Goal: Information Seeking & Learning: Learn about a topic

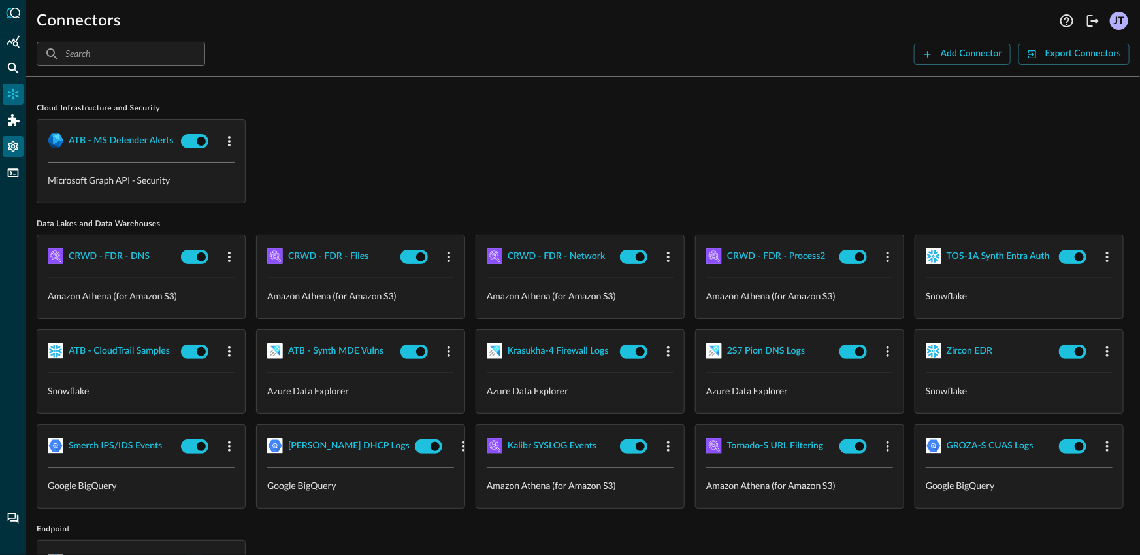
click at [15, 149] on icon "Settings" at bounding box center [13, 146] width 10 height 11
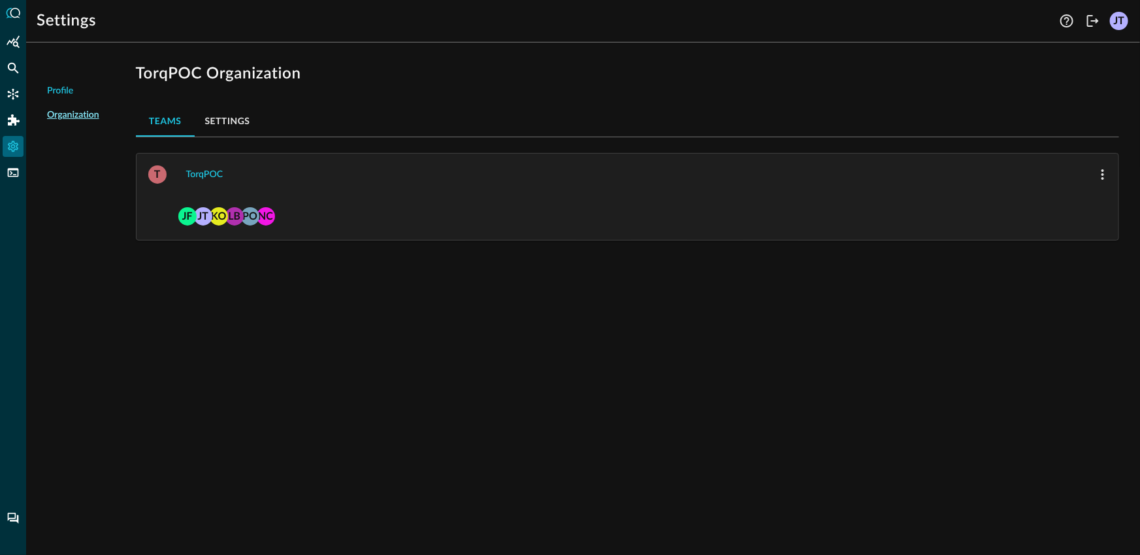
click at [68, 189] on link "Audit Logs" at bounding box center [73, 194] width 52 height 27
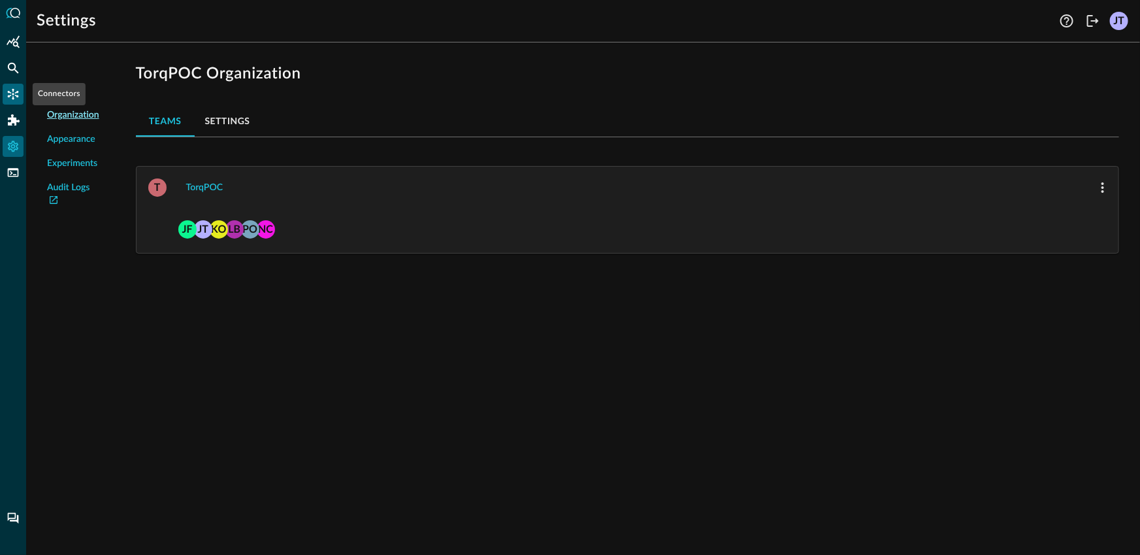
click at [14, 88] on icon "Connectors" at bounding box center [13, 94] width 13 height 13
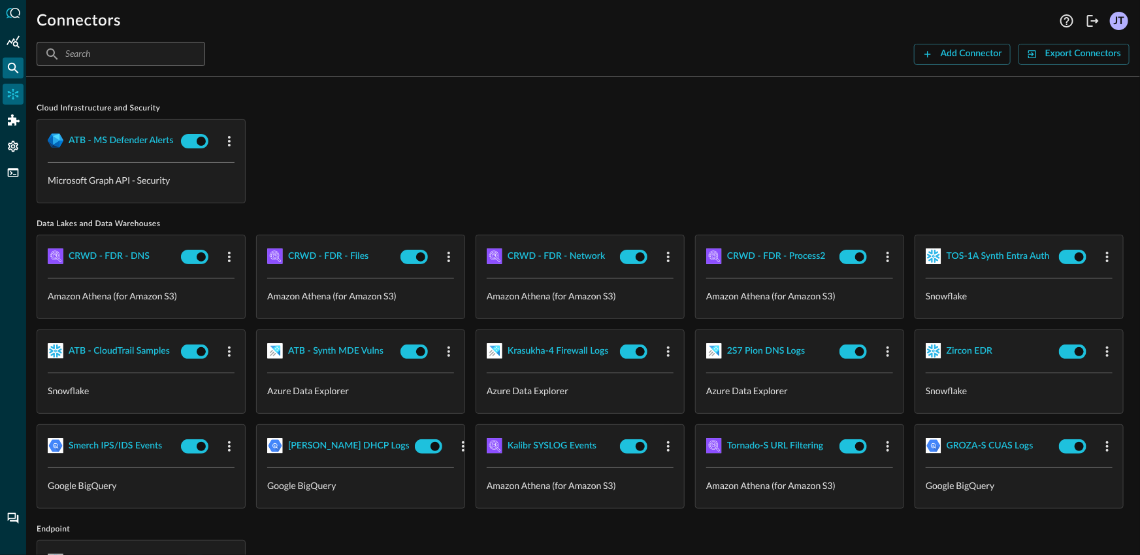
click at [20, 74] on div "Federated Search" at bounding box center [13, 67] width 21 height 21
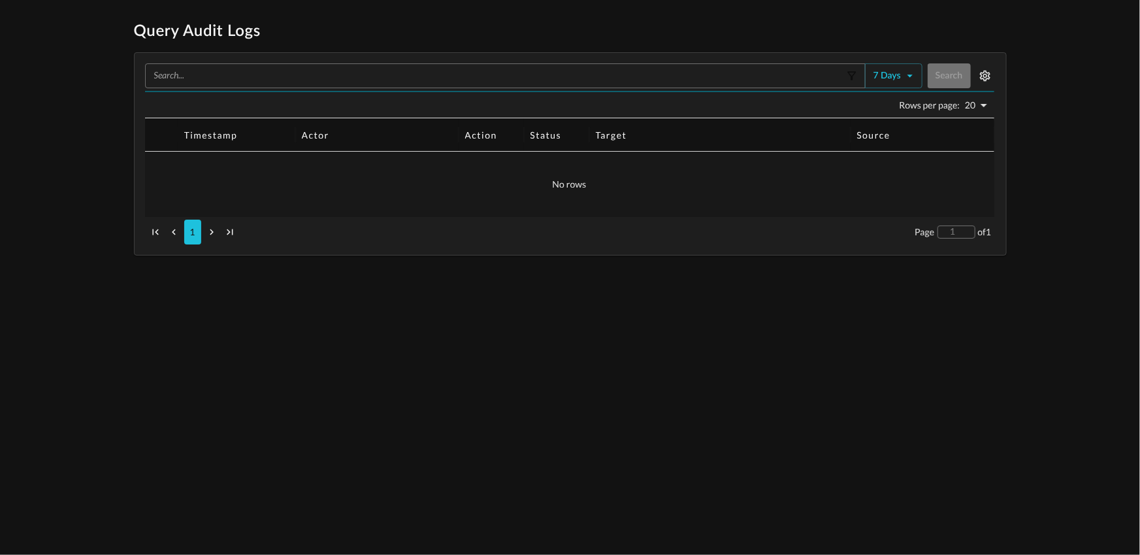
click at [981, 107] on body "Query Audit Logs ​ 7 days Search Rows per page: 20 20 Timestamp Actor Action St…" at bounding box center [570, 138] width 1140 height 235
click at [987, 232] on li "50" at bounding box center [977, 238] width 32 height 26
type input "50"
click at [37, 148] on div "Query Audit Logs ​ 7 days Search Rows per page: 50 50 Timestamp Actor Action St…" at bounding box center [570, 138] width 1140 height 235
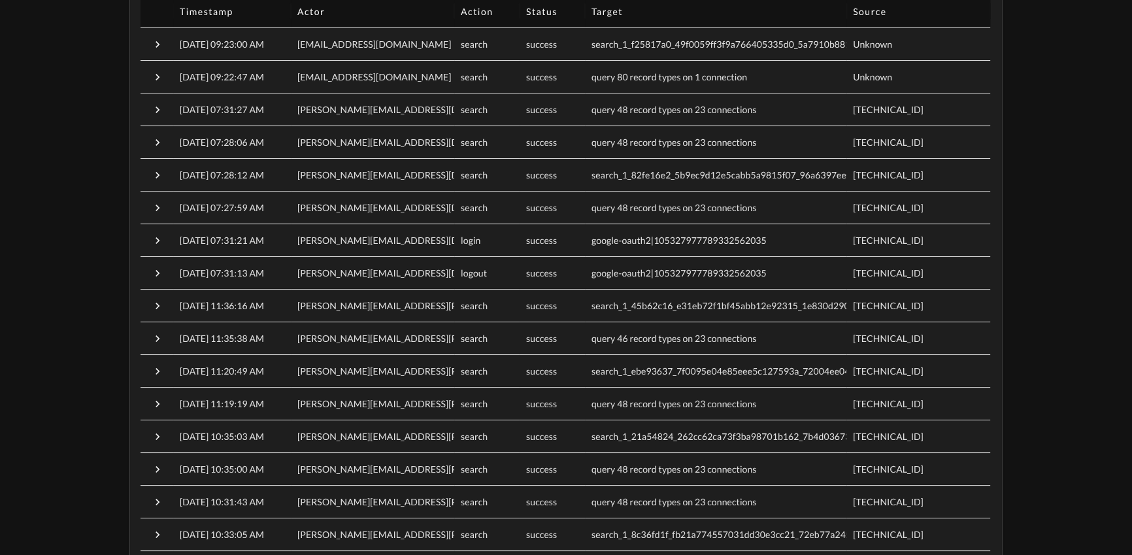
scroll to position [143, 0]
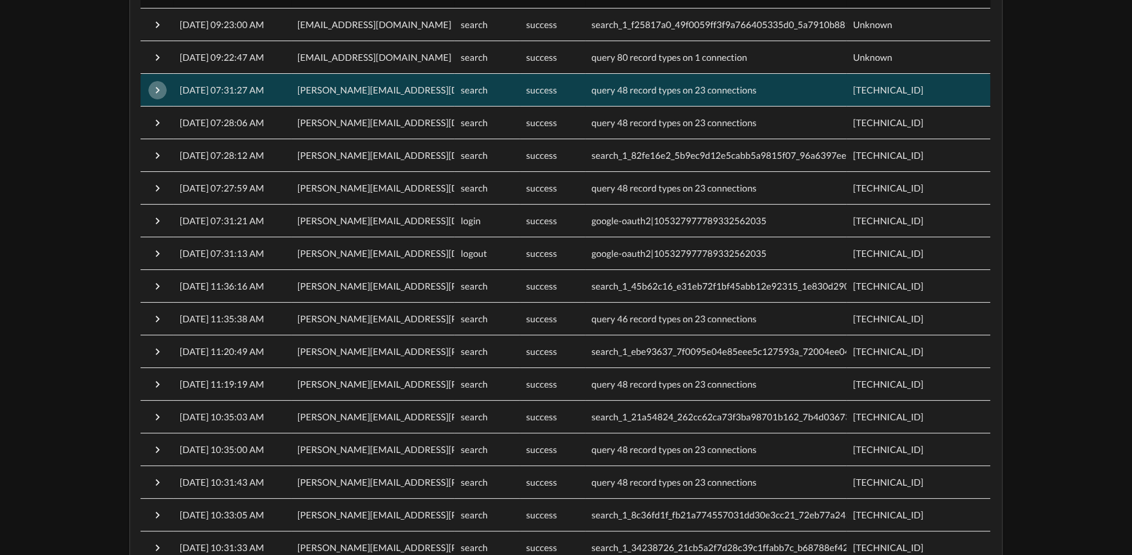
click at [156, 88] on icon "button" at bounding box center [157, 90] width 13 height 13
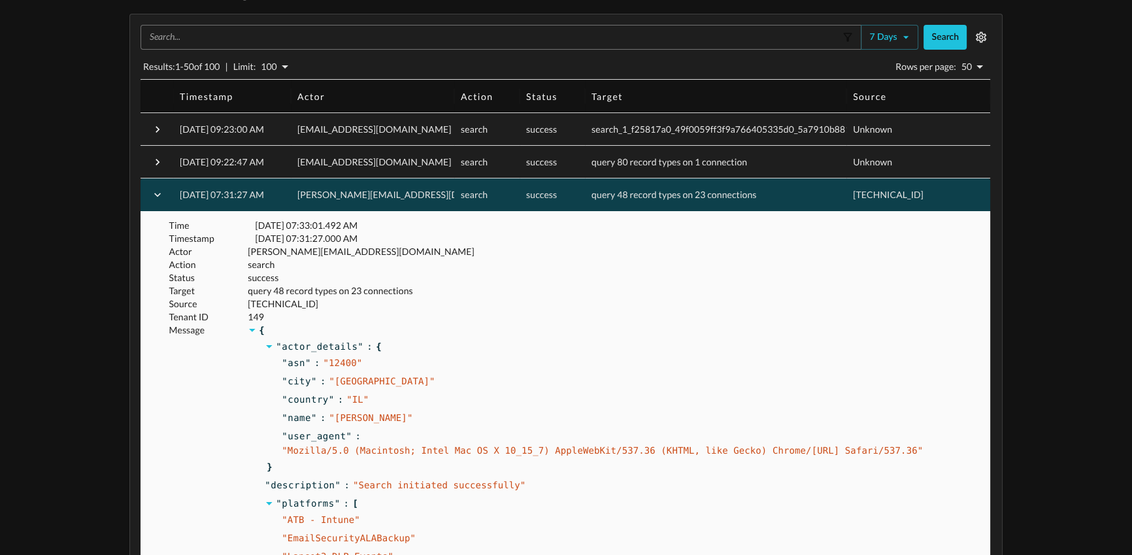
scroll to position [38, 0]
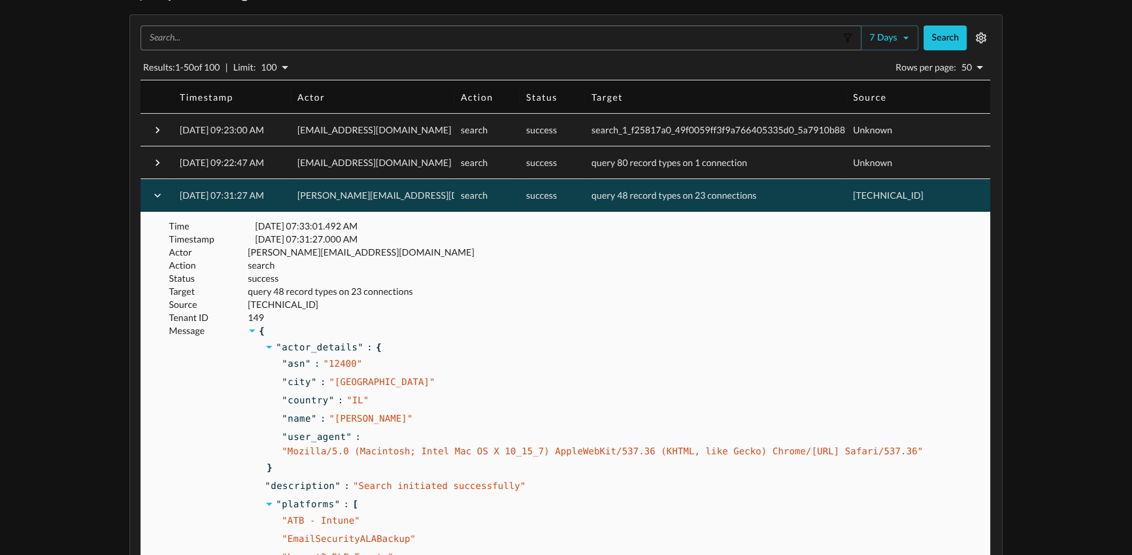
click at [153, 196] on icon "button" at bounding box center [157, 195] width 13 height 13
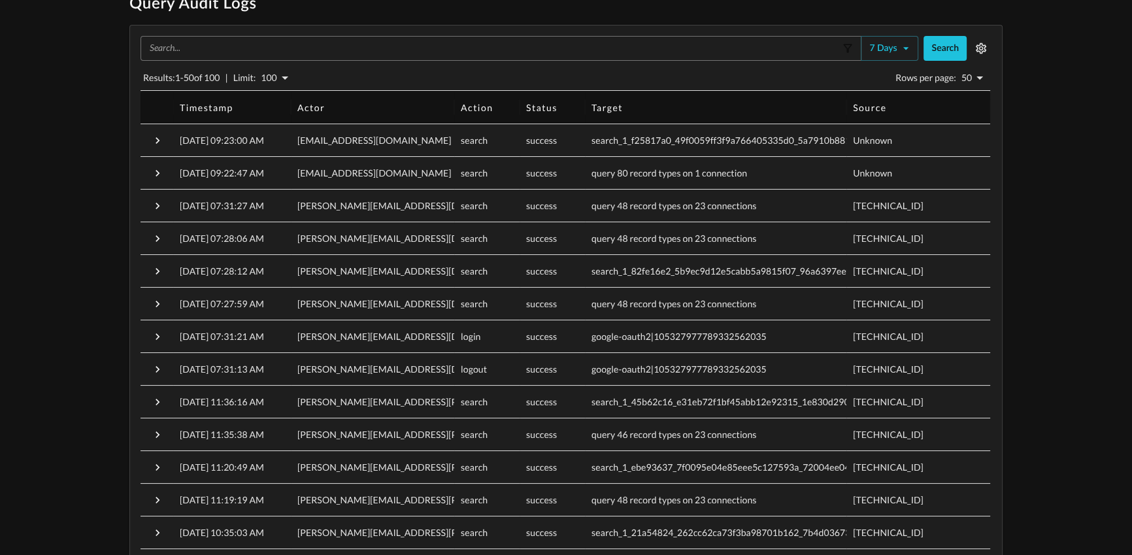
scroll to position [16, 0]
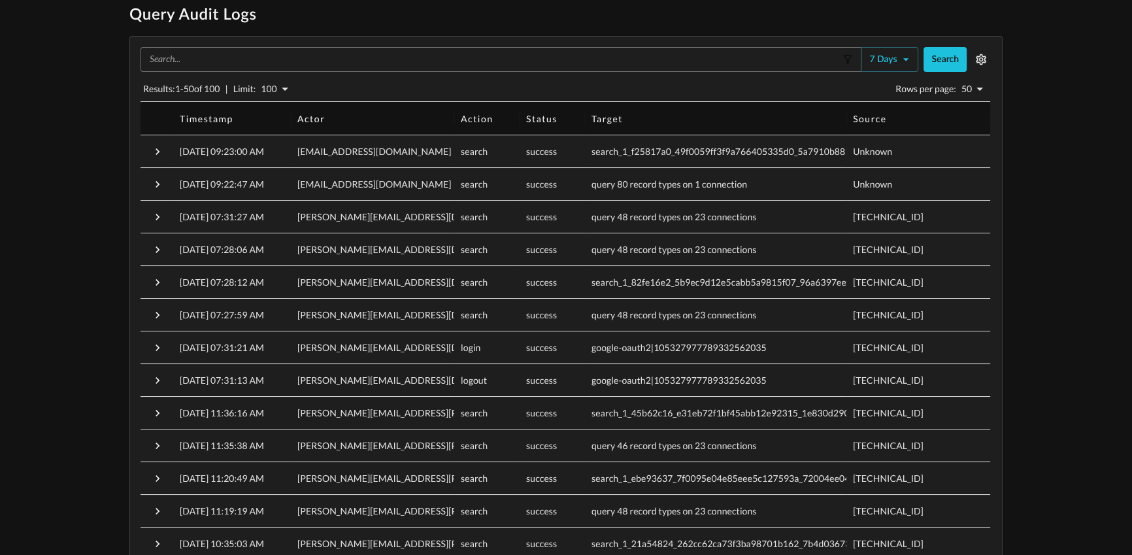
click at [994, 57] on div "​ 7 days Search Results: 1 - 50 of 100 | Limit: 100 100 Rows per page: 50 50 Ti…" at bounding box center [566, 432] width 872 height 790
click at [976, 59] on icon "button" at bounding box center [980, 59] width 10 height 11
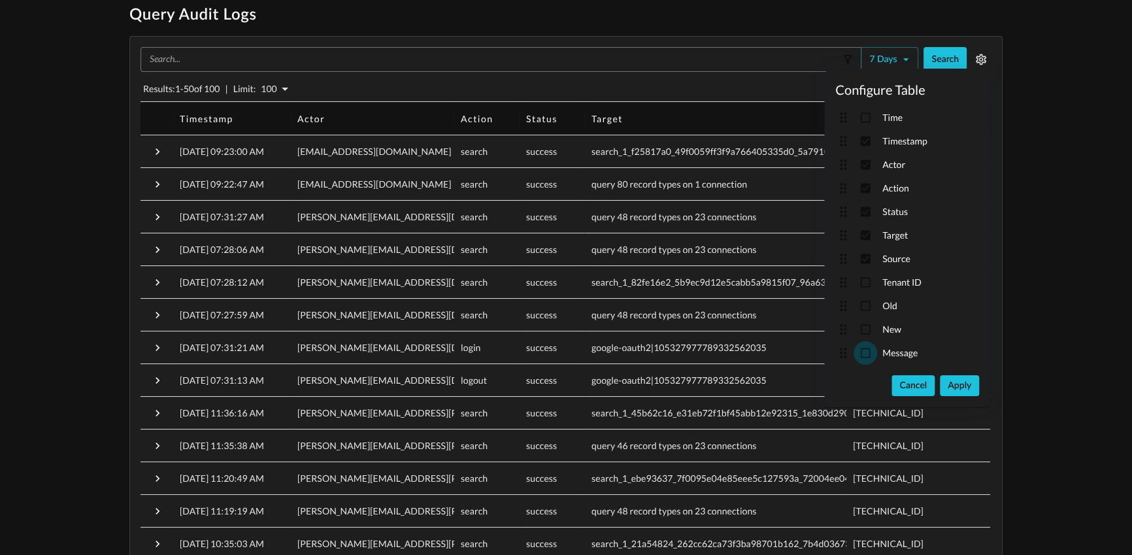
click at [866, 358] on input "checkbox" at bounding box center [865, 353] width 24 height 24
checkbox input "true"
drag, startPoint x: 947, startPoint y: 385, endPoint x: 988, endPoint y: 381, distance: 40.7
click at [947, 385] on button "Apply" at bounding box center [959, 385] width 39 height 21
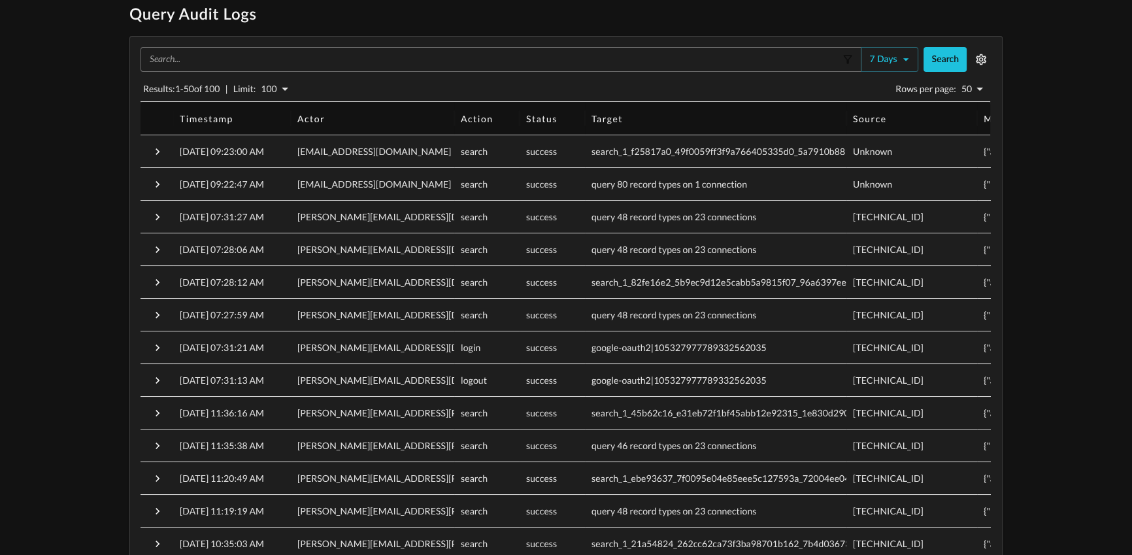
click at [1047, 278] on div "Query Audit Logs ​ 7 days Search Results: 1 - 50 of 100 | Limit: 100 100 Rows p…" at bounding box center [566, 421] width 1132 height 832
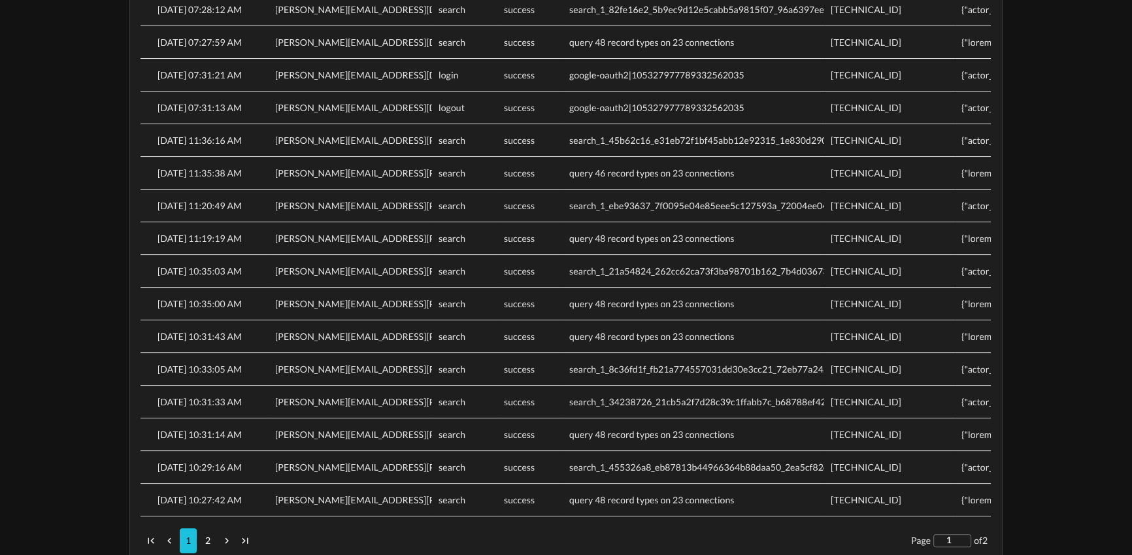
scroll to position [318, 0]
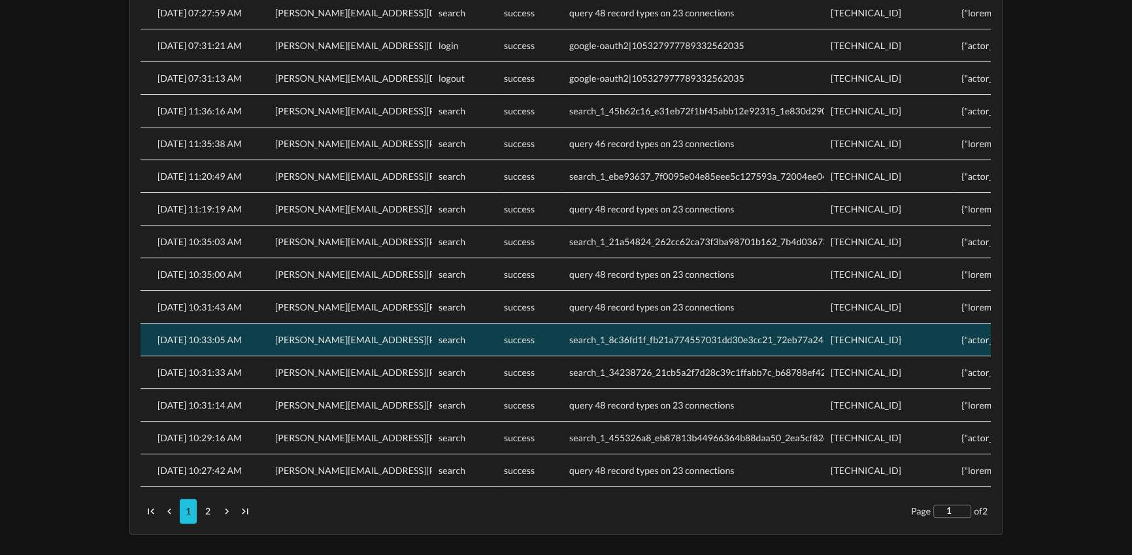
click at [670, 348] on div "search_1_8c36fd1f_fb21a774557031dd30e3cc21_72eb77a24533cb73" at bounding box center [693, 339] width 261 height 33
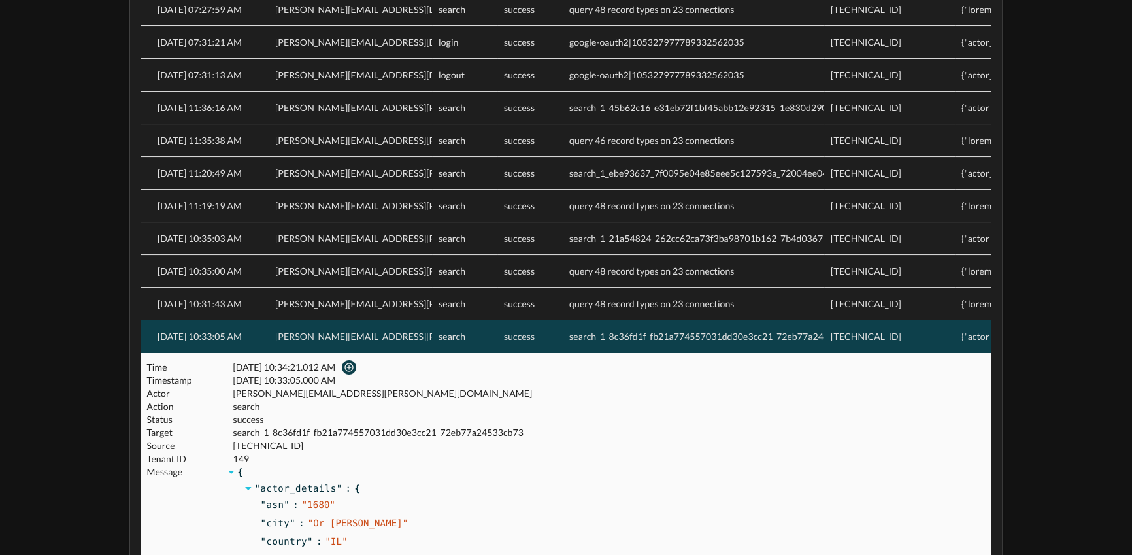
scroll to position [502, 0]
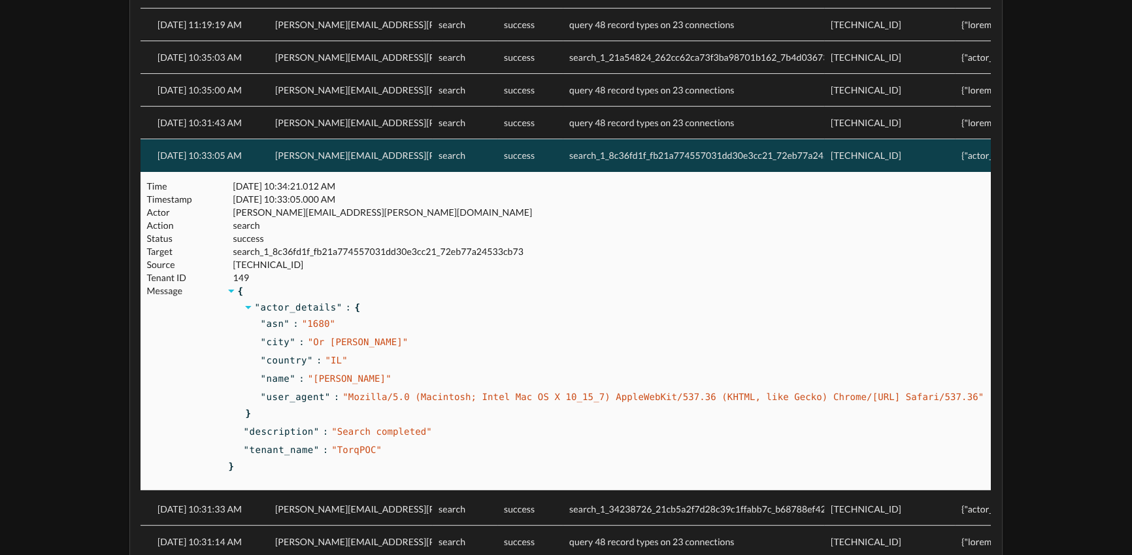
click at [661, 156] on span "search_1_8c36fd1f_fb21a774557031dd30e3cc21_72eb77a24533cb73" at bounding box center [714, 155] width 290 height 11
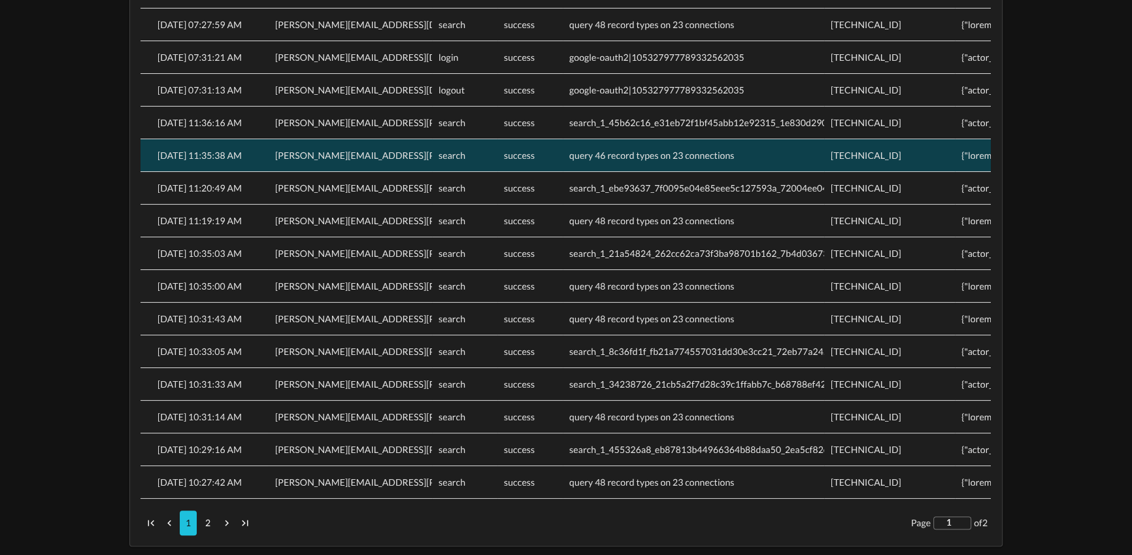
scroll to position [304, 0]
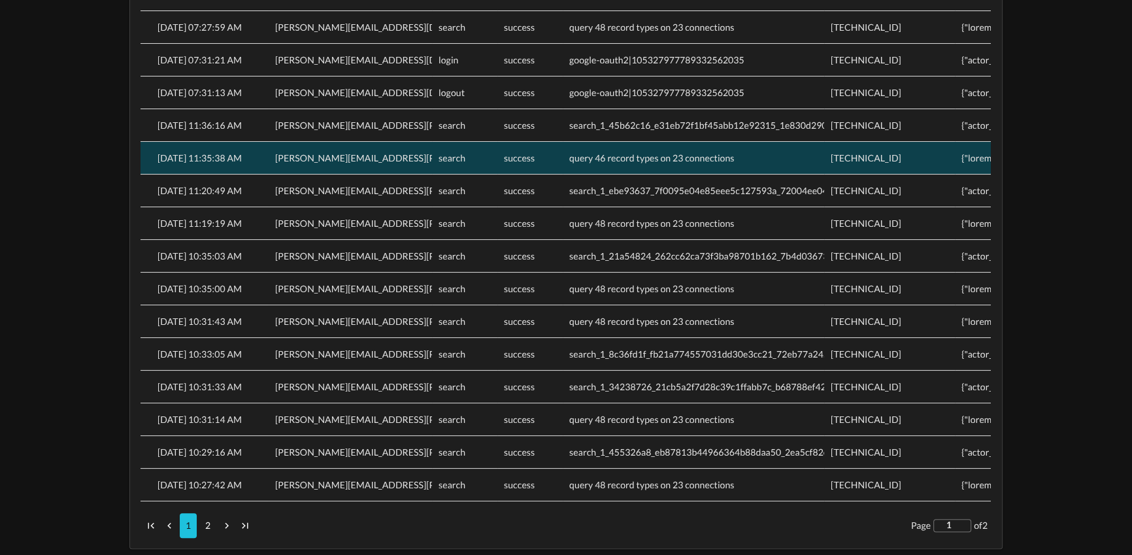
click at [400, 164] on div "[PERSON_NAME][EMAIL_ADDRESS][PERSON_NAME][DOMAIN_NAME]" at bounding box center [350, 158] width 163 height 33
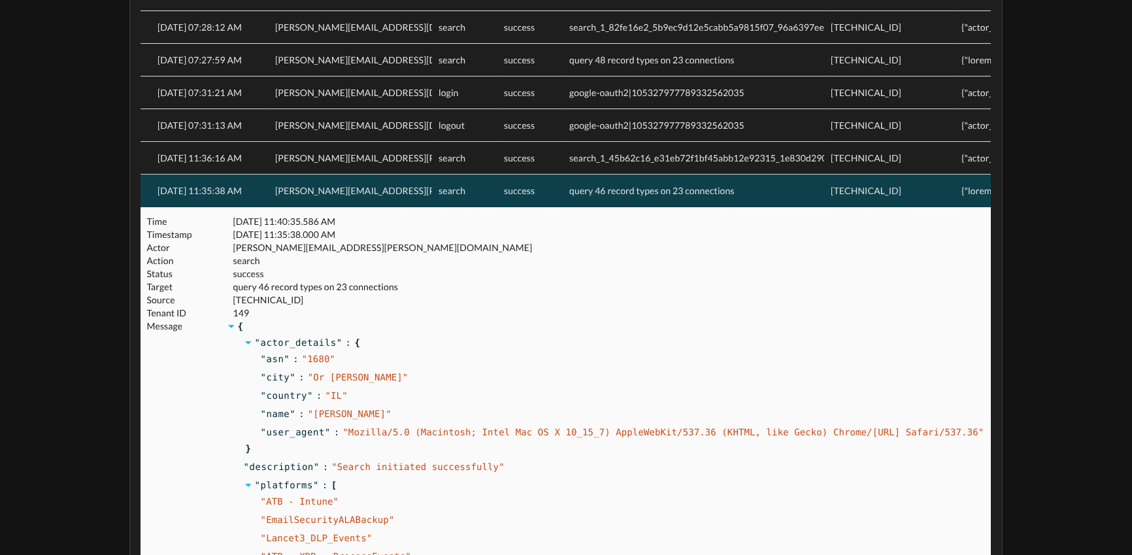
scroll to position [270, 0]
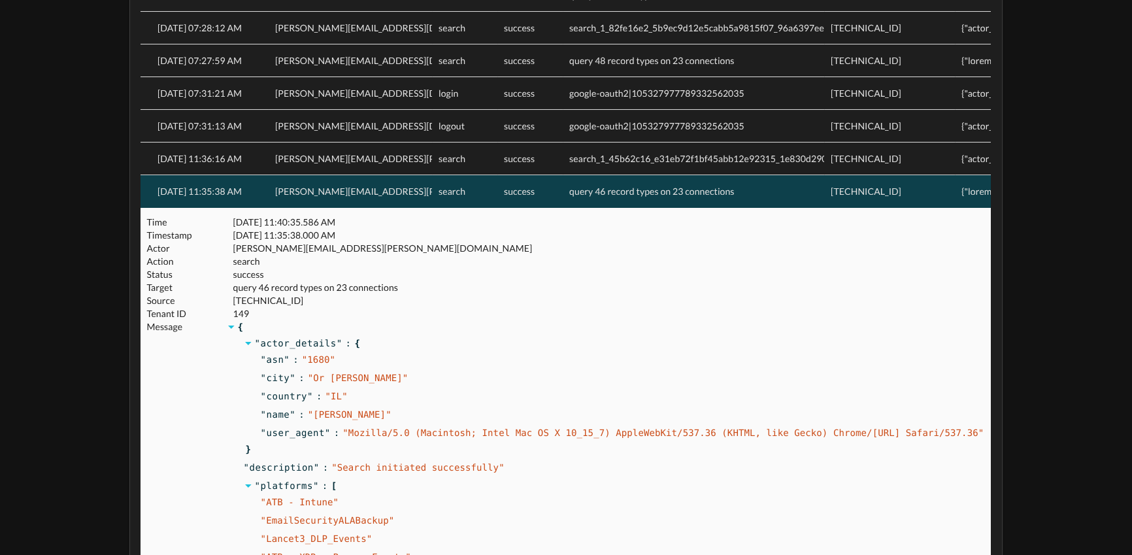
click at [361, 186] on div "[PERSON_NAME][EMAIL_ADDRESS][PERSON_NAME][DOMAIN_NAME]" at bounding box center [350, 191] width 163 height 33
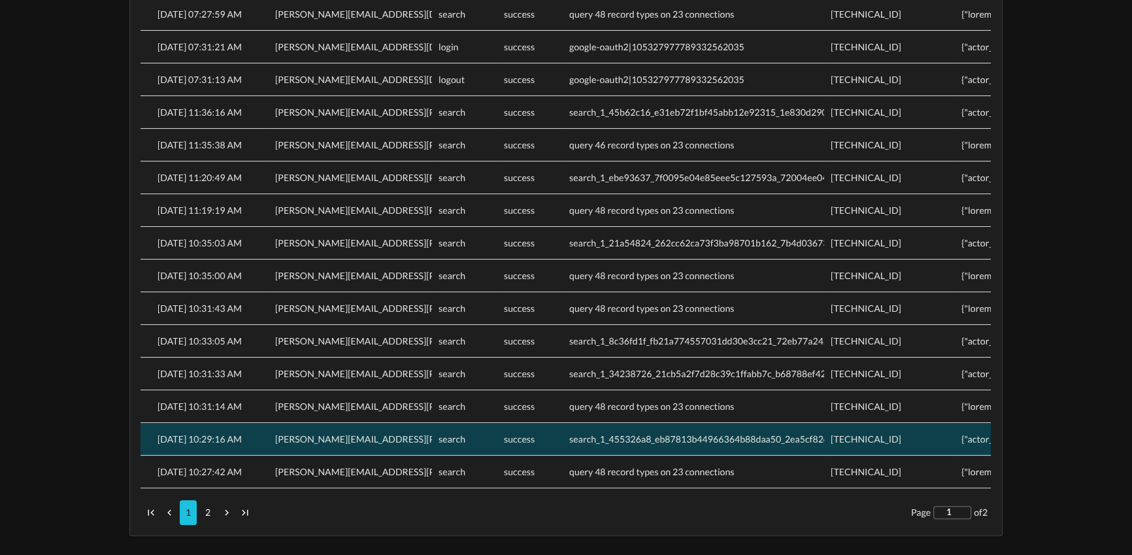
scroll to position [318, 0]
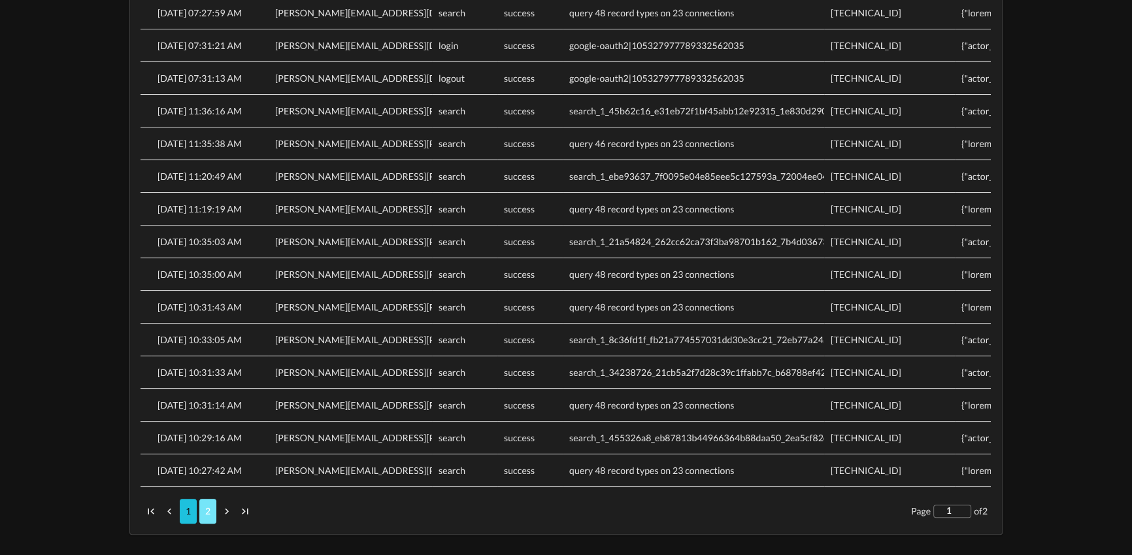
click at [212, 508] on button "2" at bounding box center [207, 511] width 17 height 25
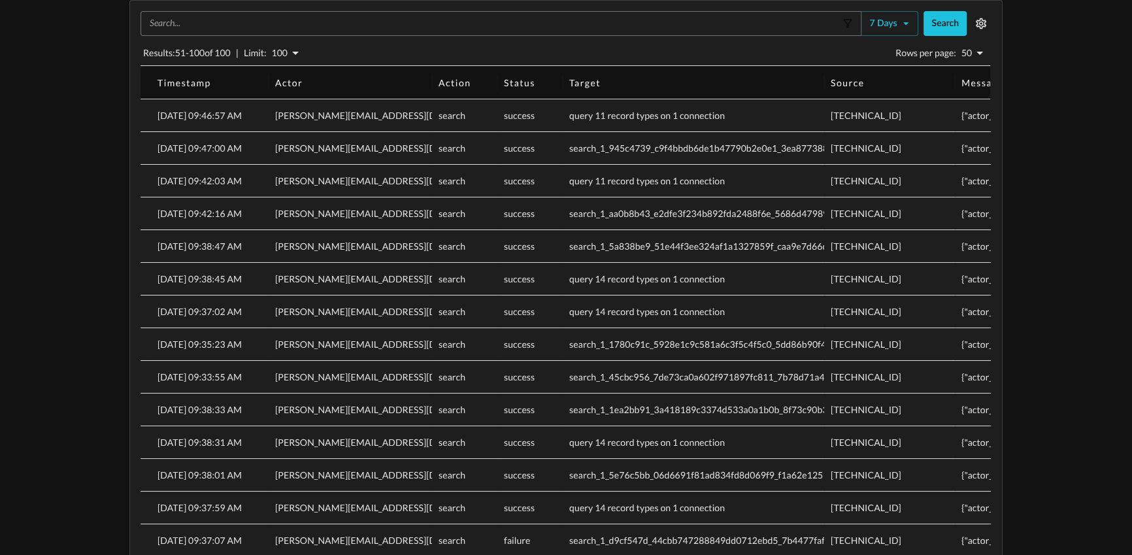
scroll to position [71, 0]
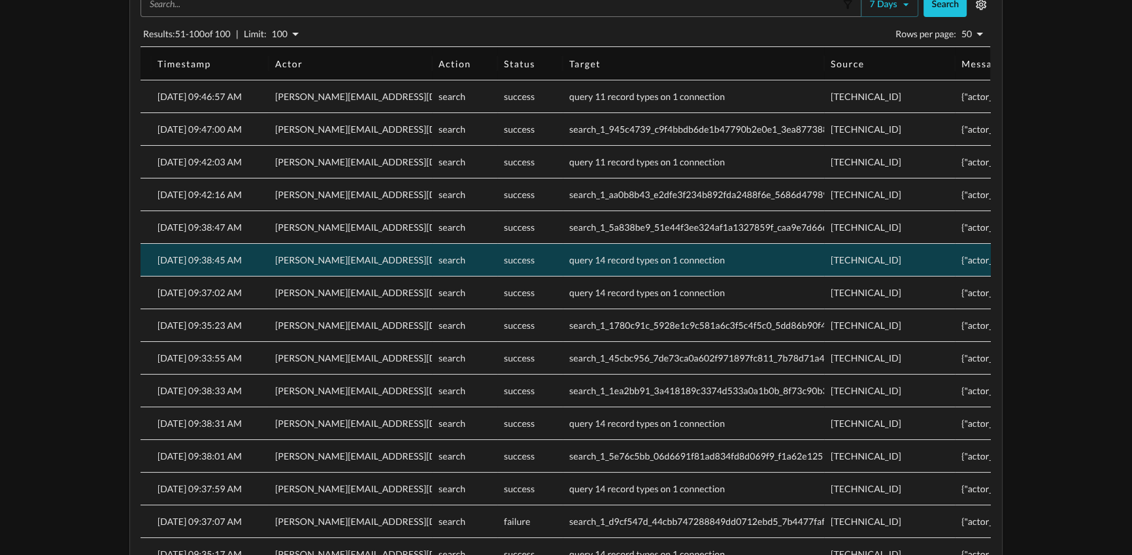
click at [427, 255] on div "[PERSON_NAME][EMAIL_ADDRESS][DOMAIN_NAME]" at bounding box center [350, 260] width 163 height 33
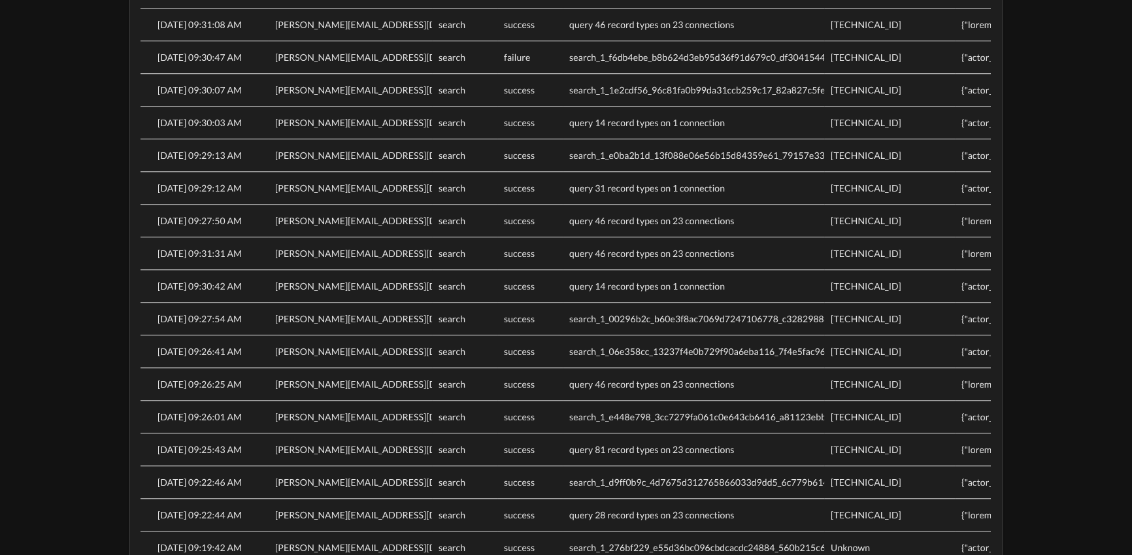
scroll to position [1287, 0]
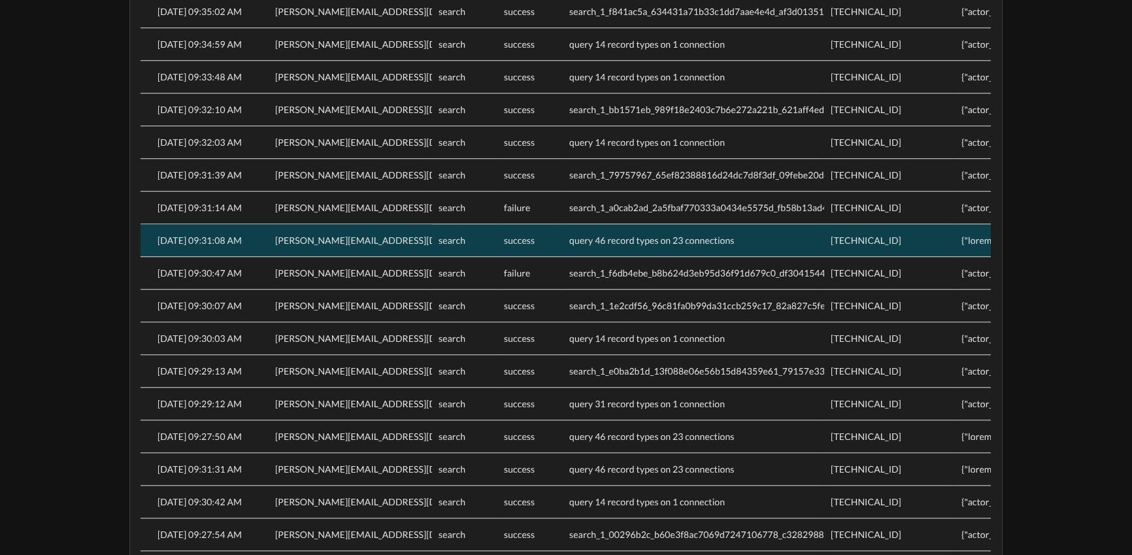
click at [378, 234] on div "[PERSON_NAME][EMAIL_ADDRESS][DOMAIN_NAME]" at bounding box center [350, 240] width 163 height 33
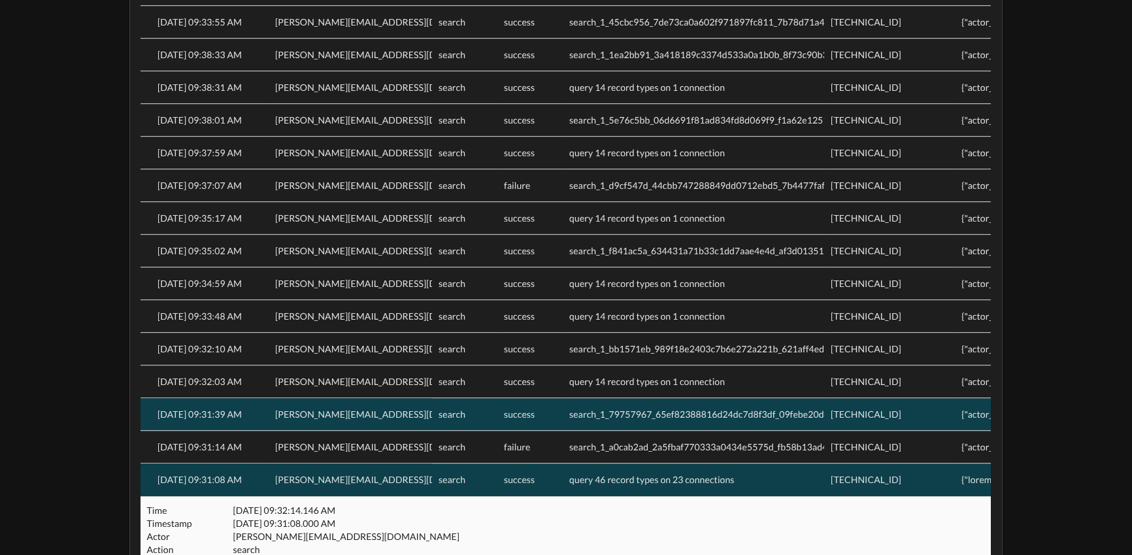
scroll to position [1048, 0]
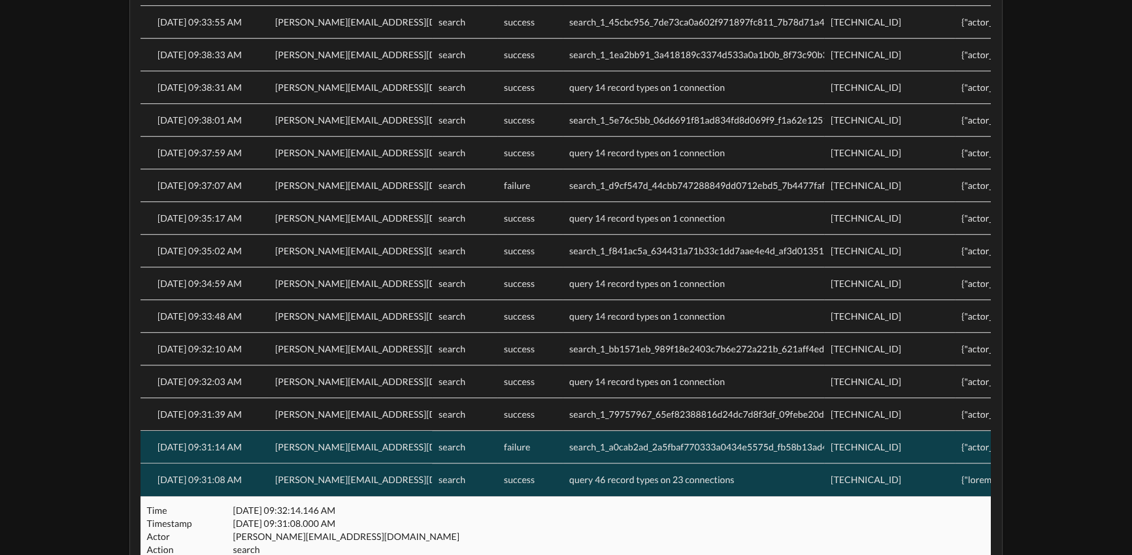
click at [377, 446] on div "[PERSON_NAME][EMAIL_ADDRESS][DOMAIN_NAME]" at bounding box center [350, 447] width 163 height 33
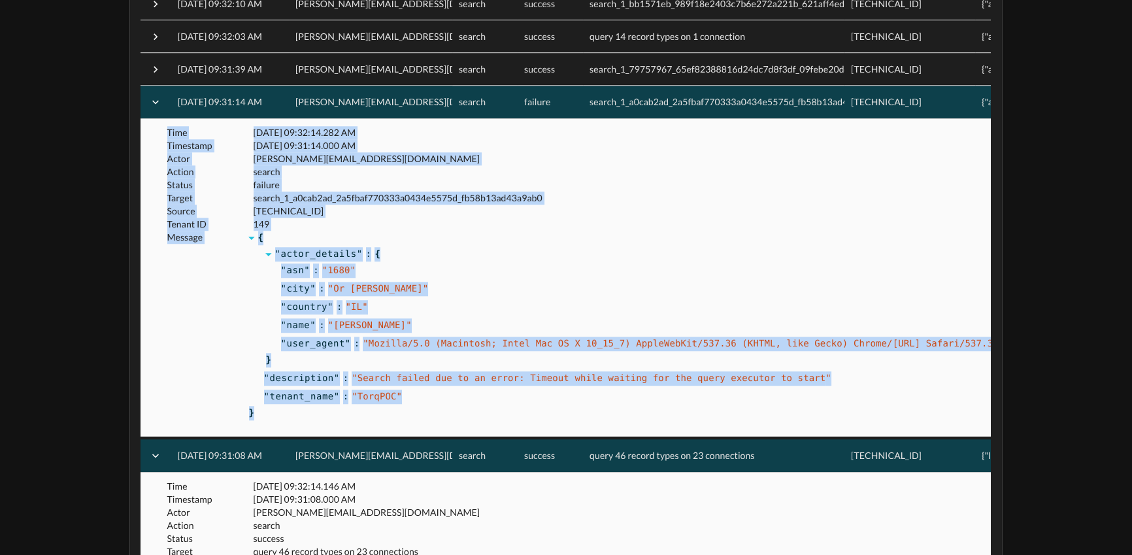
scroll to position [0, 0]
drag, startPoint x: 246, startPoint y: 414, endPoint x: 137, endPoint y: 133, distance: 300.8
copy div "Time 08/24/2025, 09:32:14.282 AM Timestamp 08/24/2025, 09:31:14.000 AM Actor le…"
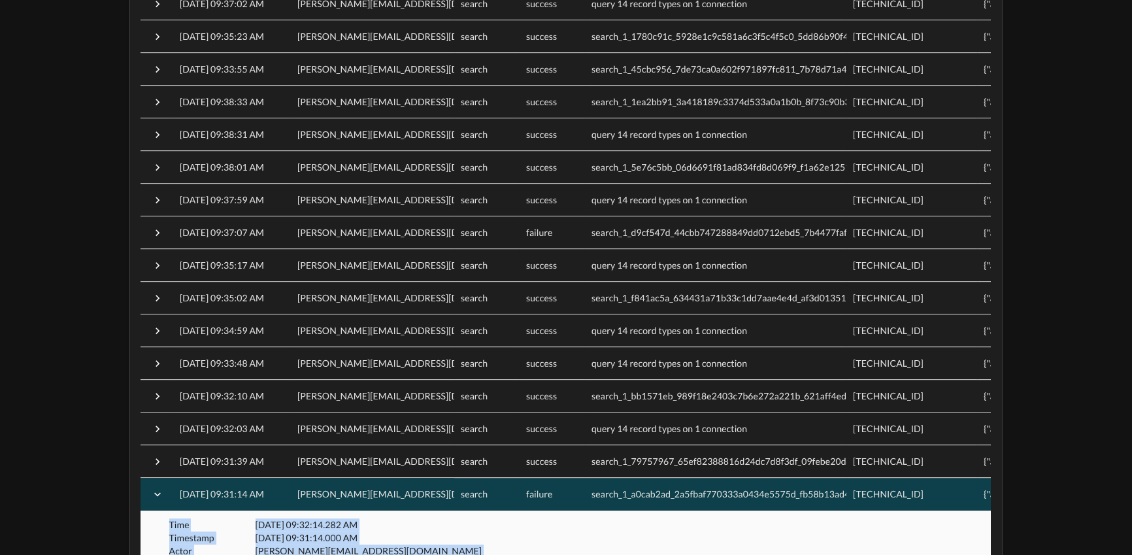
scroll to position [979, 0]
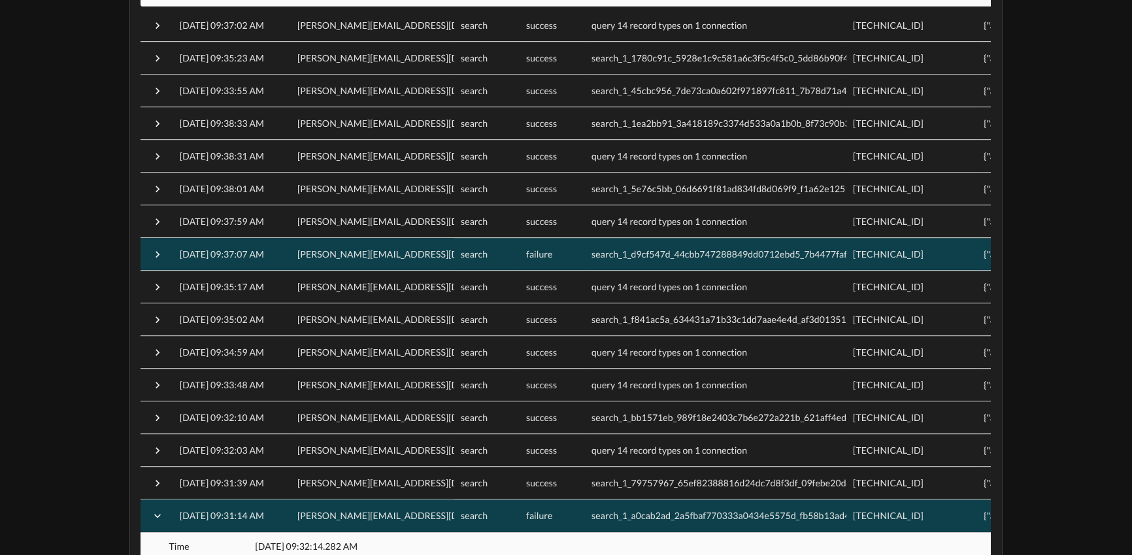
click at [342, 259] on p "[PERSON_NAME][EMAIL_ADDRESS][DOMAIN_NAME]" at bounding box center [410, 254] width 227 height 13
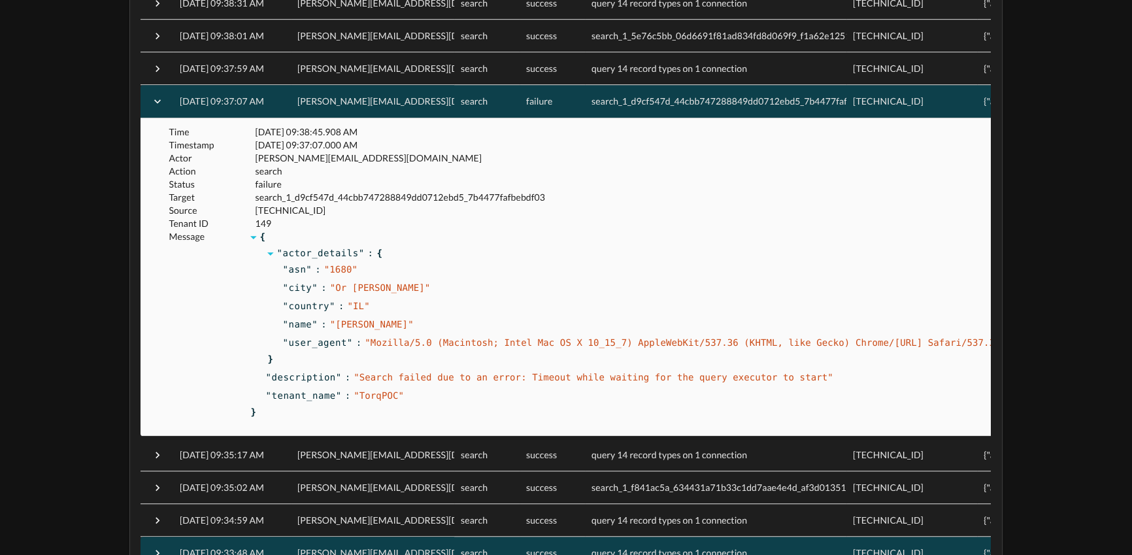
scroll to position [1132, 0]
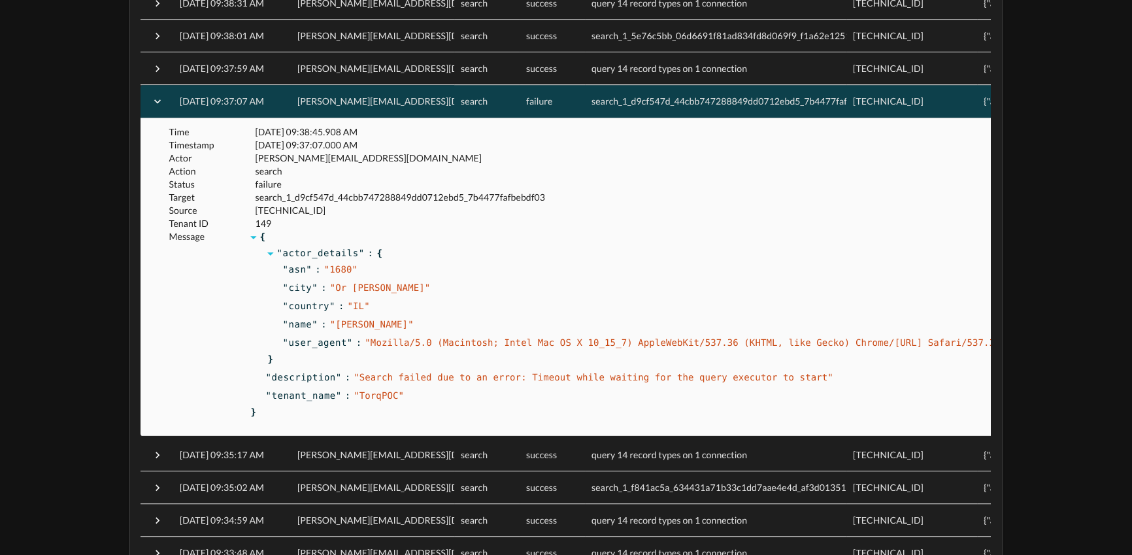
click at [433, 198] on span "search_1_d9cf547d_44cbb747288849dd0712ebd5_7b4477fafbebdf03" at bounding box center [399, 196] width 289 height 11
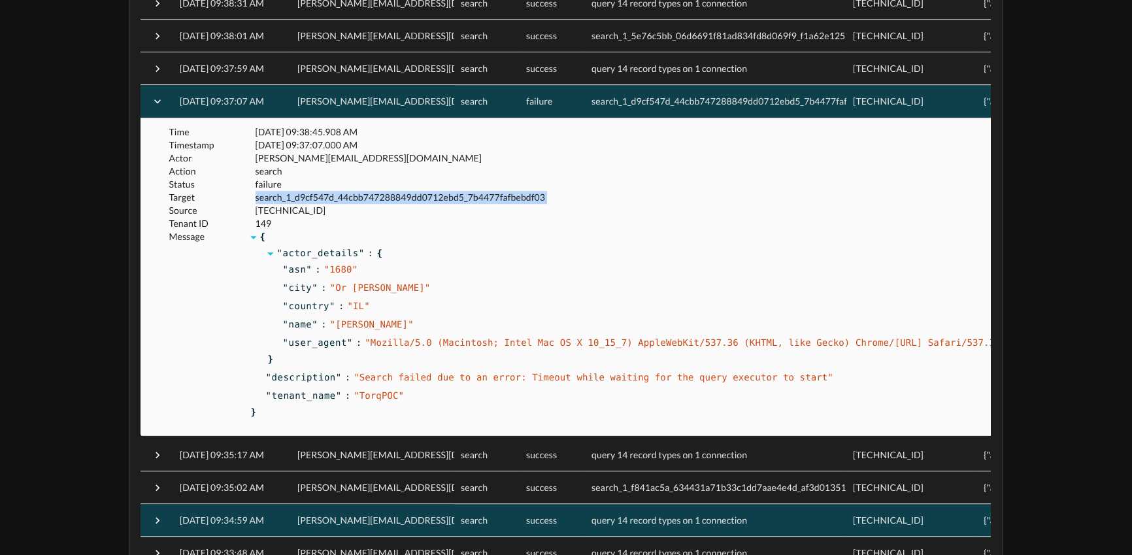
copy span "search_1_d9cf547d_44cbb747288849dd0712ebd5_7b4477fafbebdf03"
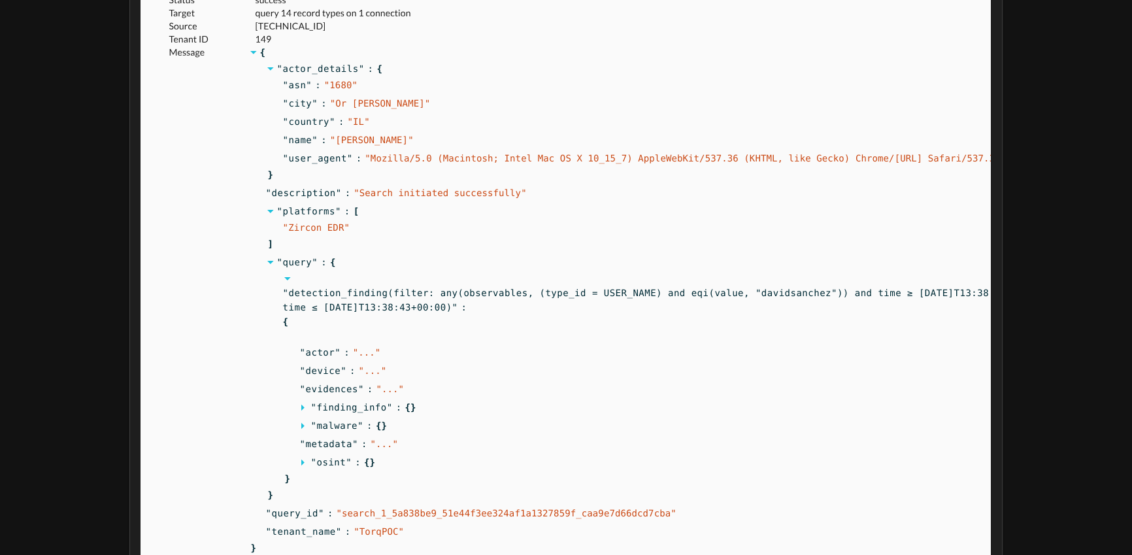
scroll to position [20, 0]
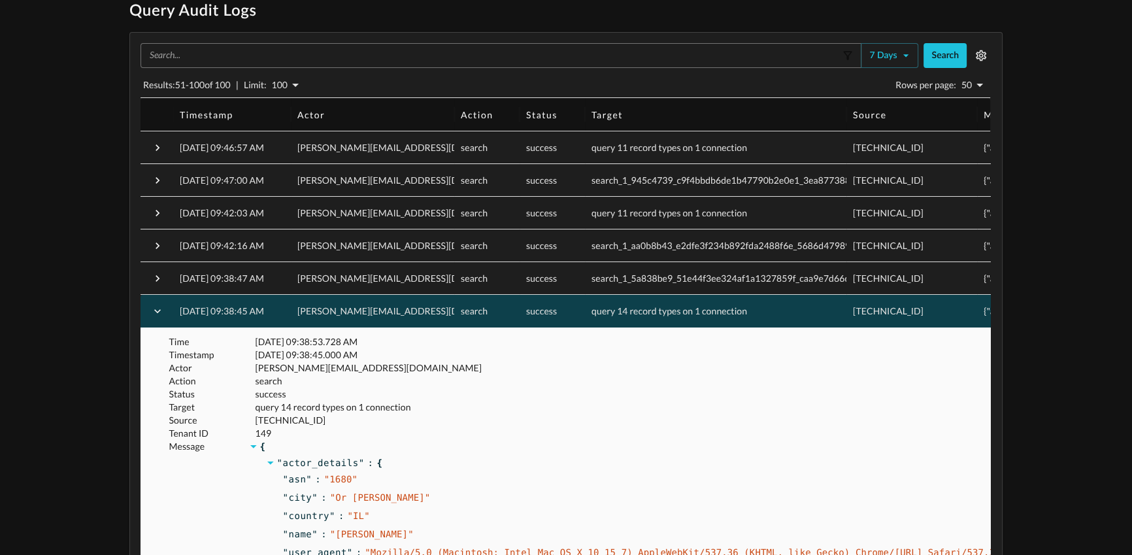
click at [408, 308] on div "[PERSON_NAME][EMAIL_ADDRESS][DOMAIN_NAME]" at bounding box center [372, 311] width 163 height 33
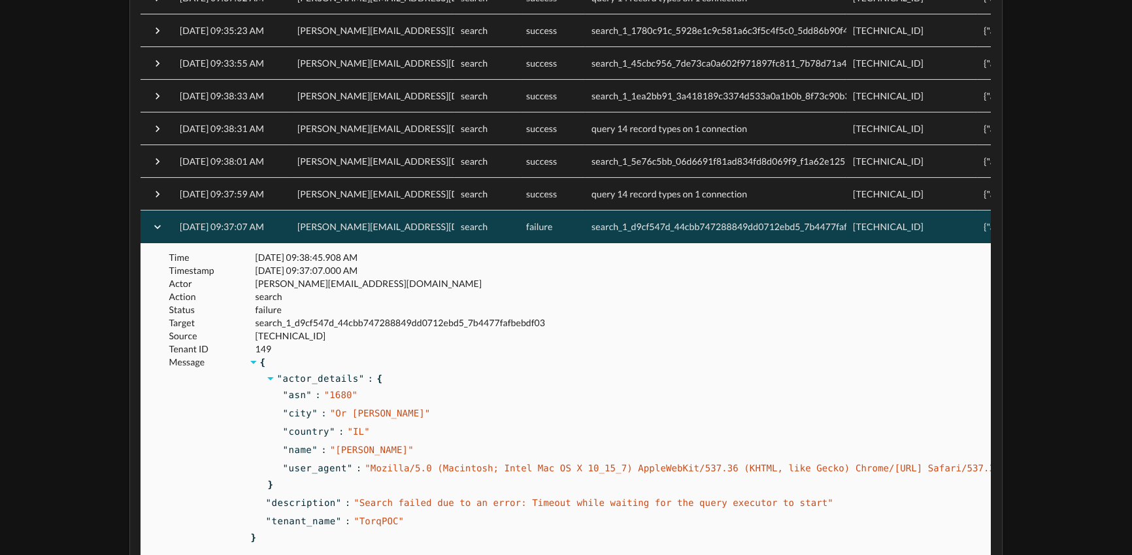
scroll to position [552, 0]
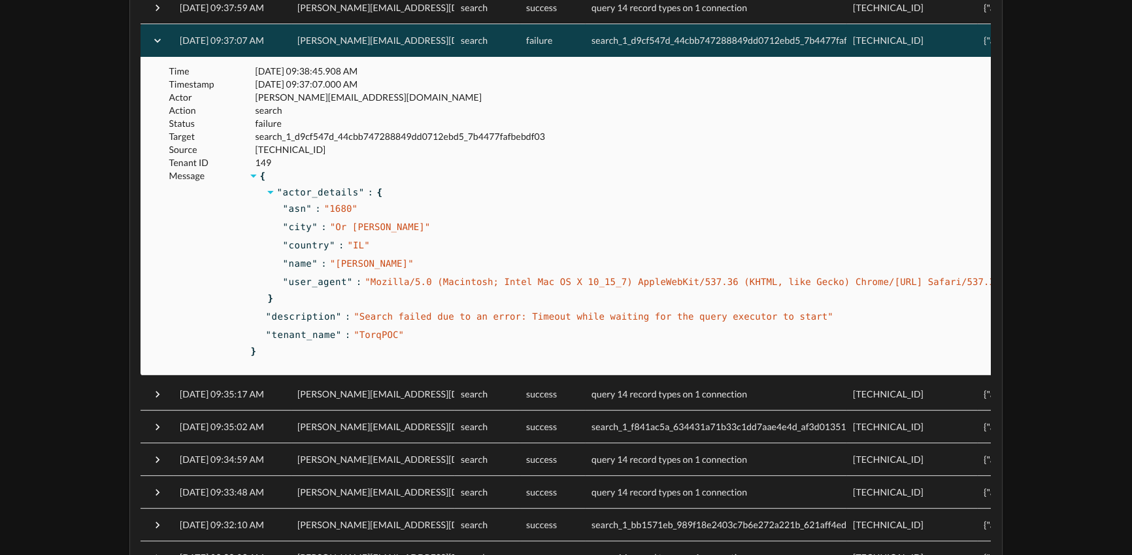
click at [430, 46] on div "[PERSON_NAME][EMAIL_ADDRESS][DOMAIN_NAME]" at bounding box center [372, 40] width 163 height 33
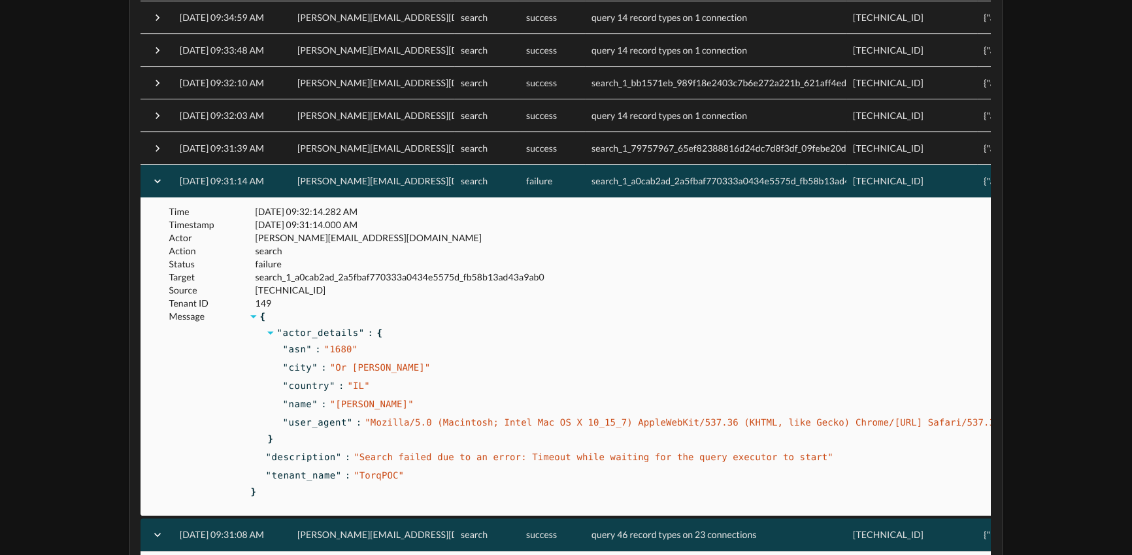
scroll to position [680, 0]
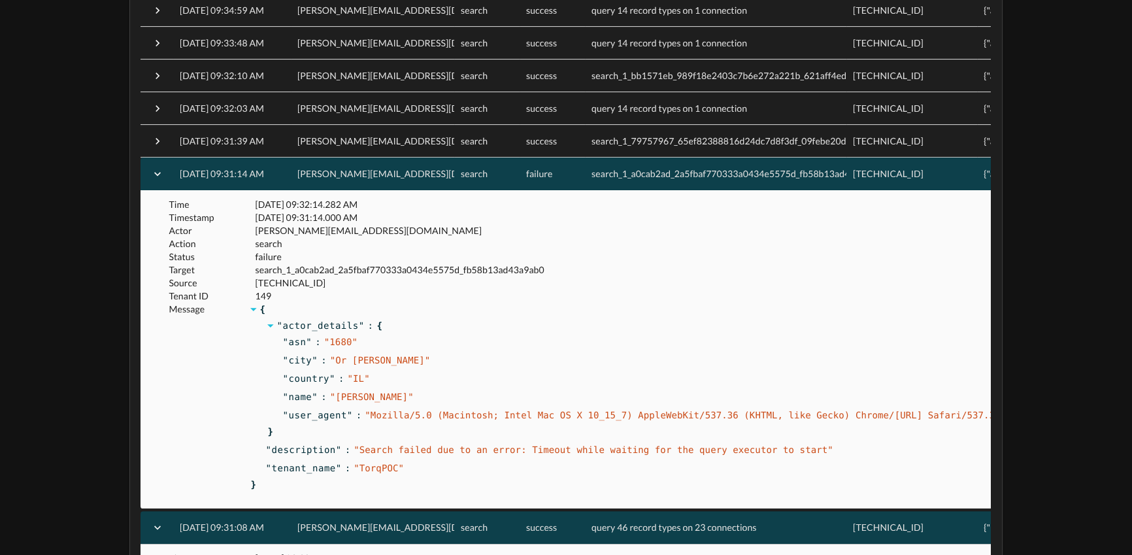
click at [423, 274] on div "[TECHNICAL_ID]" at bounding box center [645, 283] width 784 height 18
click at [425, 268] on span "search_1_a0cab2ad_2a5fbaf770333a0434e5575d_fb58b13ad43a9ab0" at bounding box center [399, 269] width 289 height 11
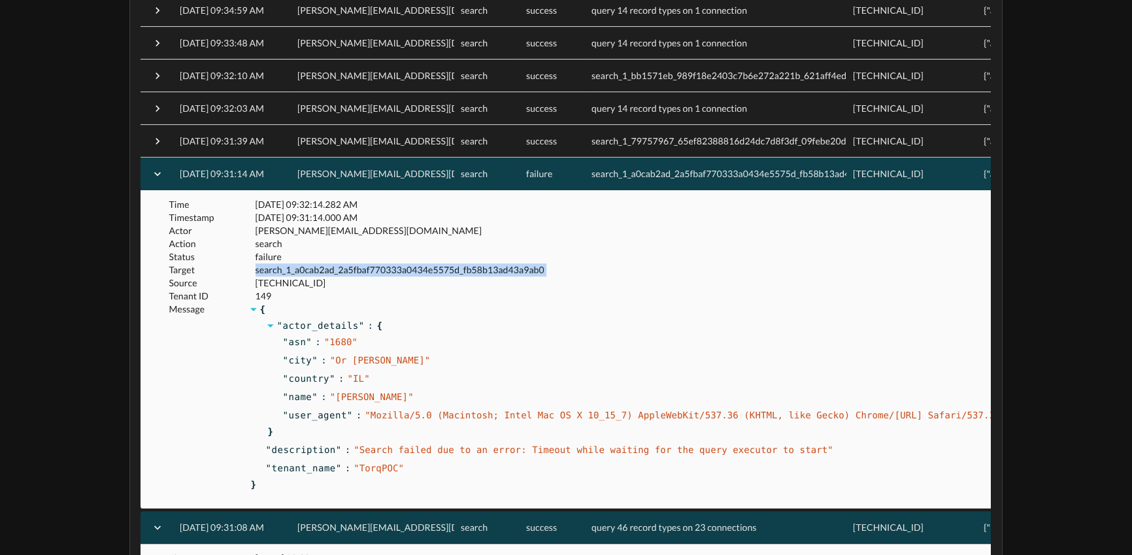
click at [425, 268] on span "search_1_a0cab2ad_2a5fbaf770333a0434e5575d_fb58b13ad43a9ab0" at bounding box center [399, 269] width 289 height 11
copy span "search_1_a0cab2ad_2a5fbaf770333a0434e5575d_fb58b13ad43a9ab0"
click at [180, 353] on p "Message" at bounding box center [205, 400] width 72 height 195
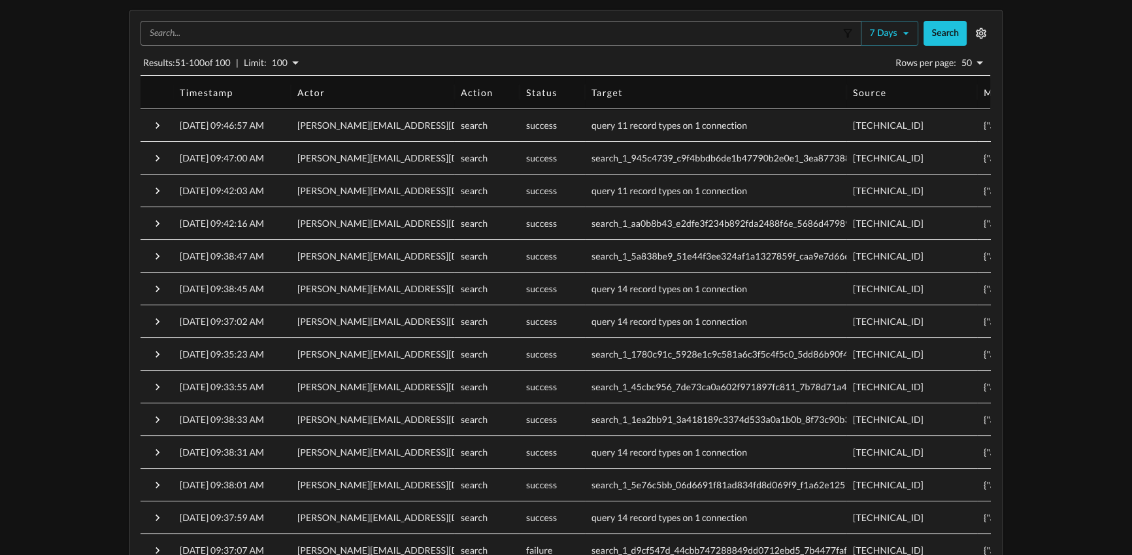
scroll to position [0, 0]
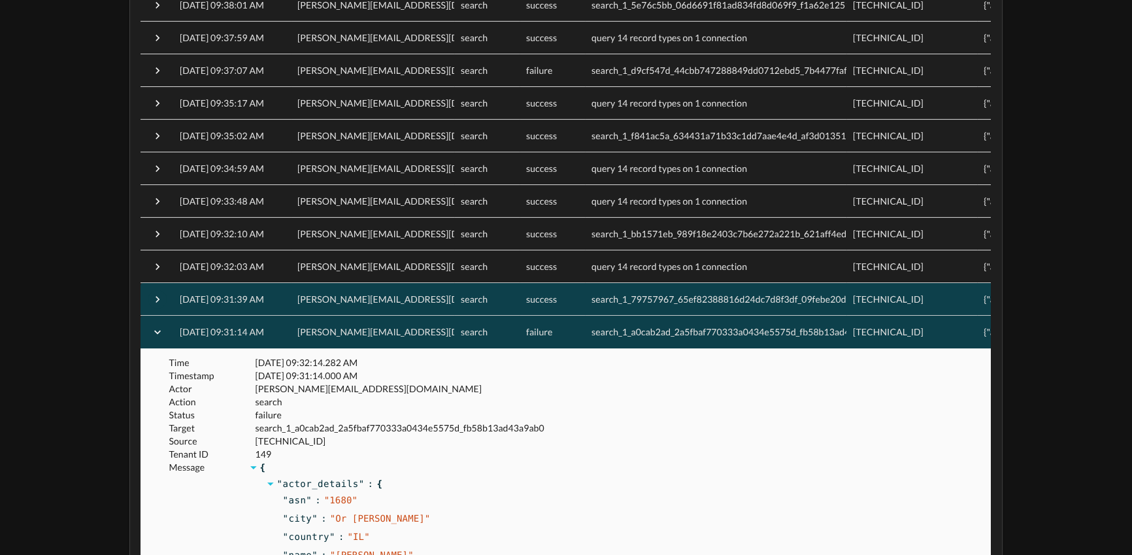
scroll to position [523, 0]
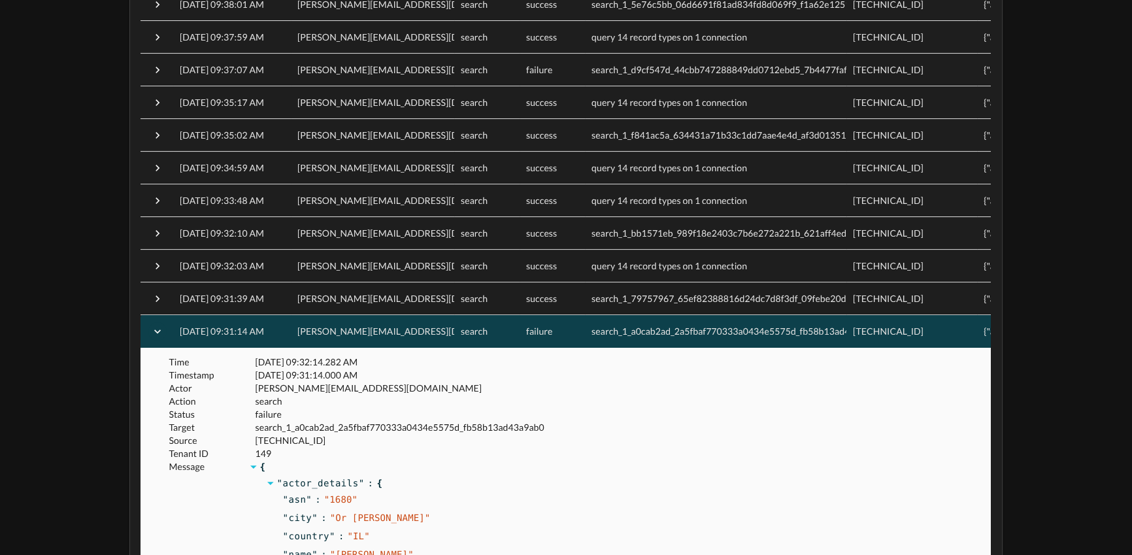
click at [159, 330] on icon "button" at bounding box center [157, 331] width 7 height 4
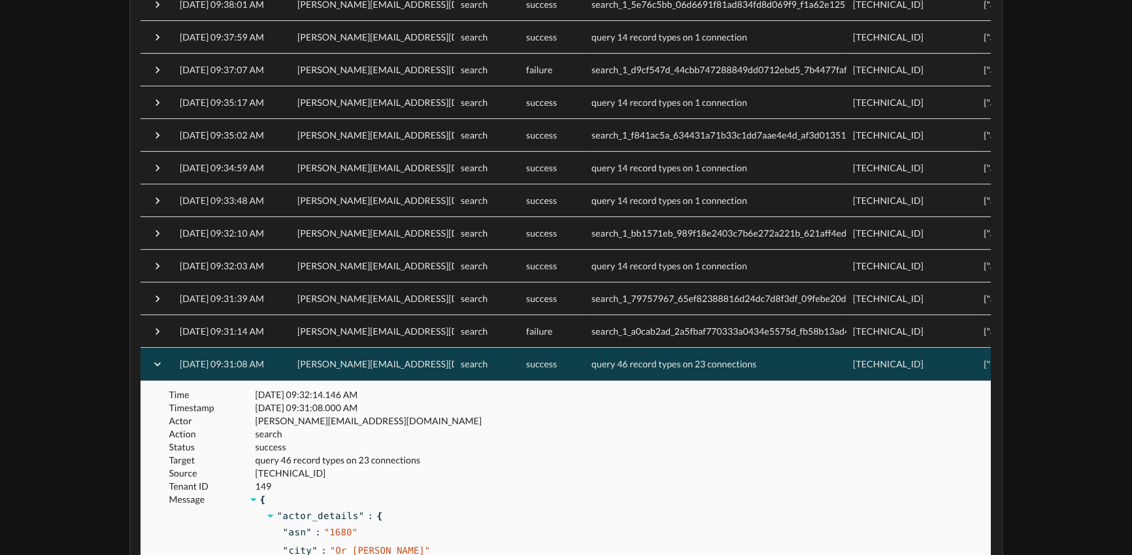
click at [158, 370] on icon "button" at bounding box center [157, 363] width 13 height 13
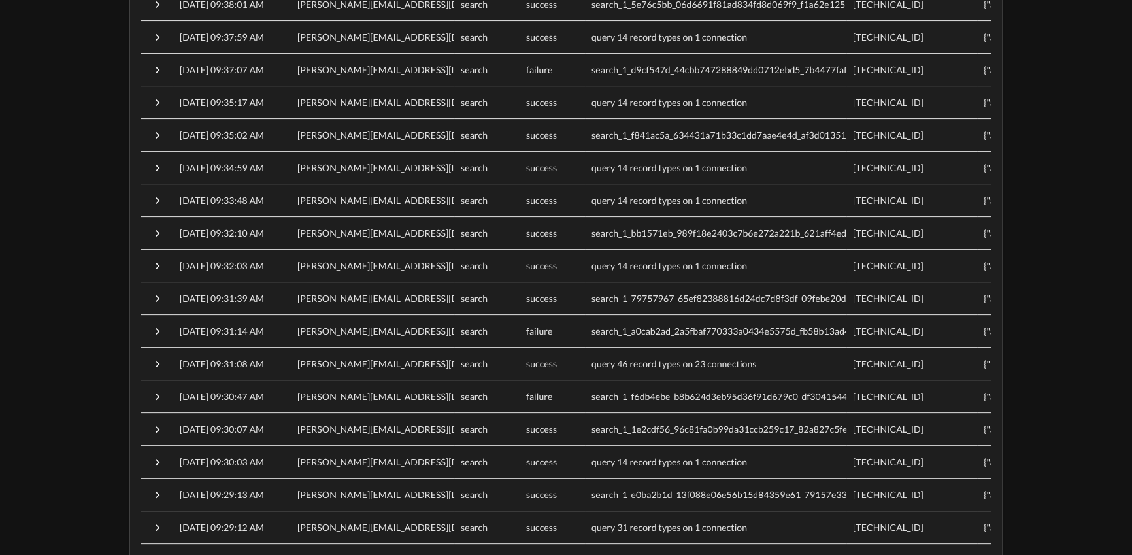
click at [73, 296] on div "Query Audit Logs ​ 7 days Search Results: 51 - 100 of 100 | Limit: 100 100 Rows…" at bounding box center [566, 404] width 1132 height 1812
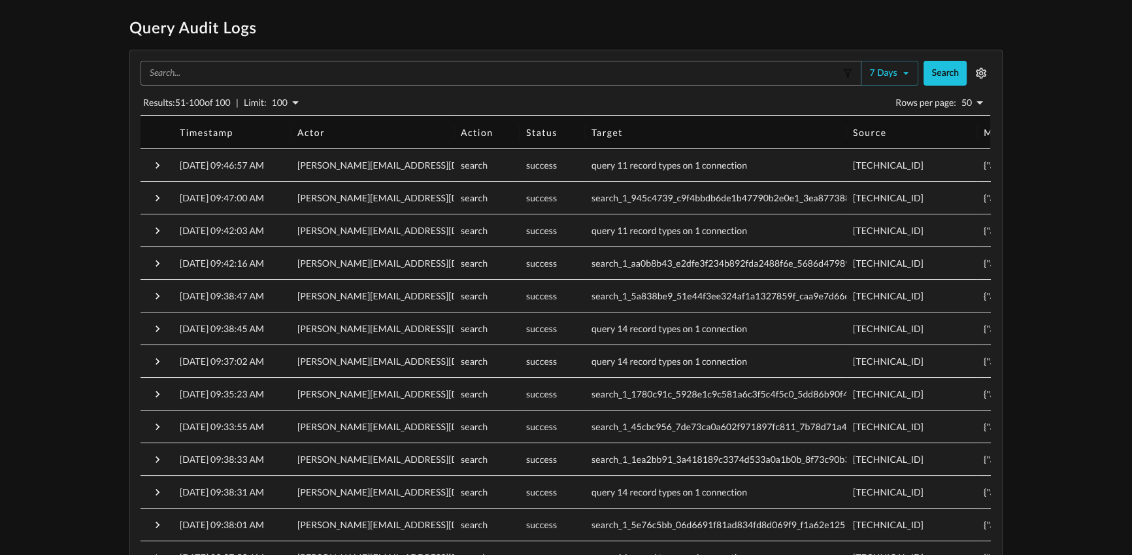
scroll to position [0, 0]
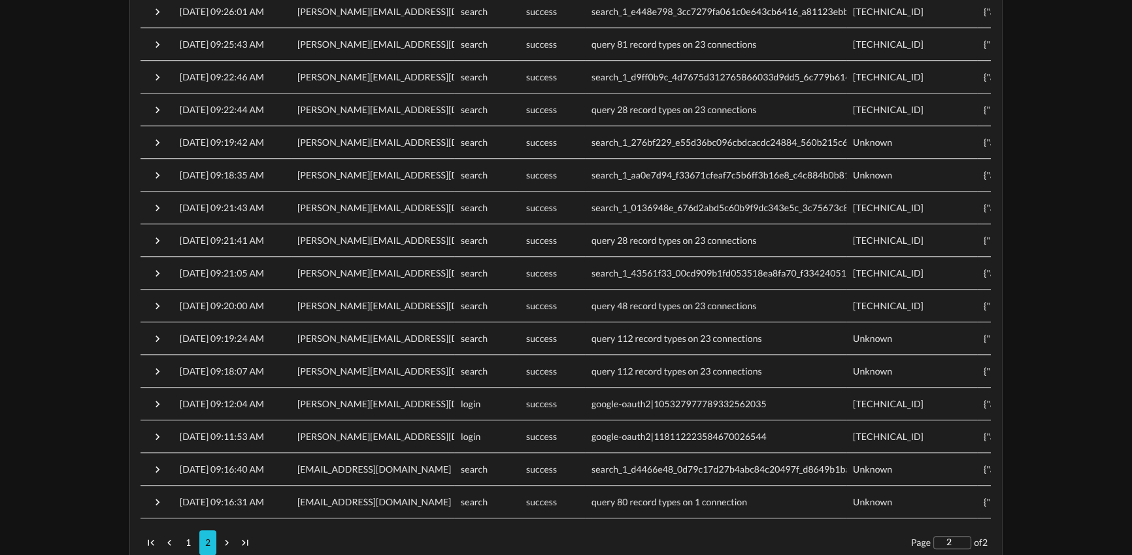
scroll to position [1298, 0]
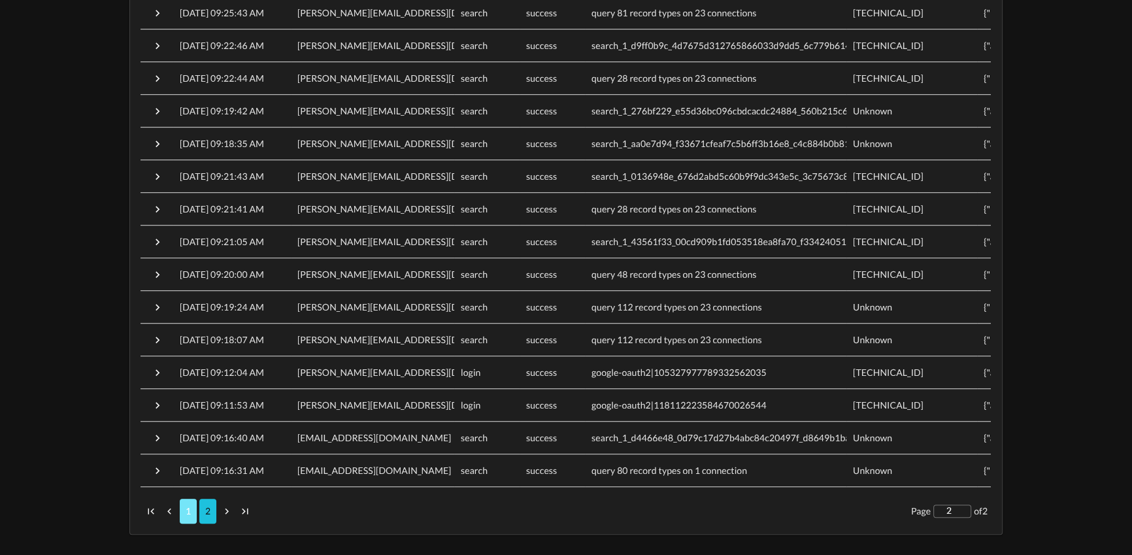
click at [186, 513] on p "1" at bounding box center [188, 510] width 5 height 13
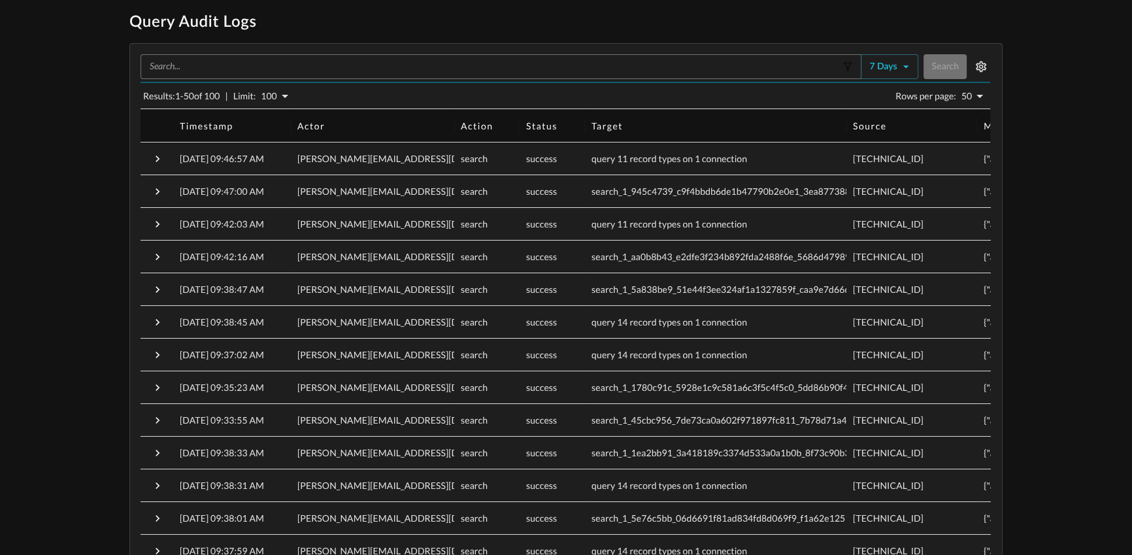
scroll to position [0, 0]
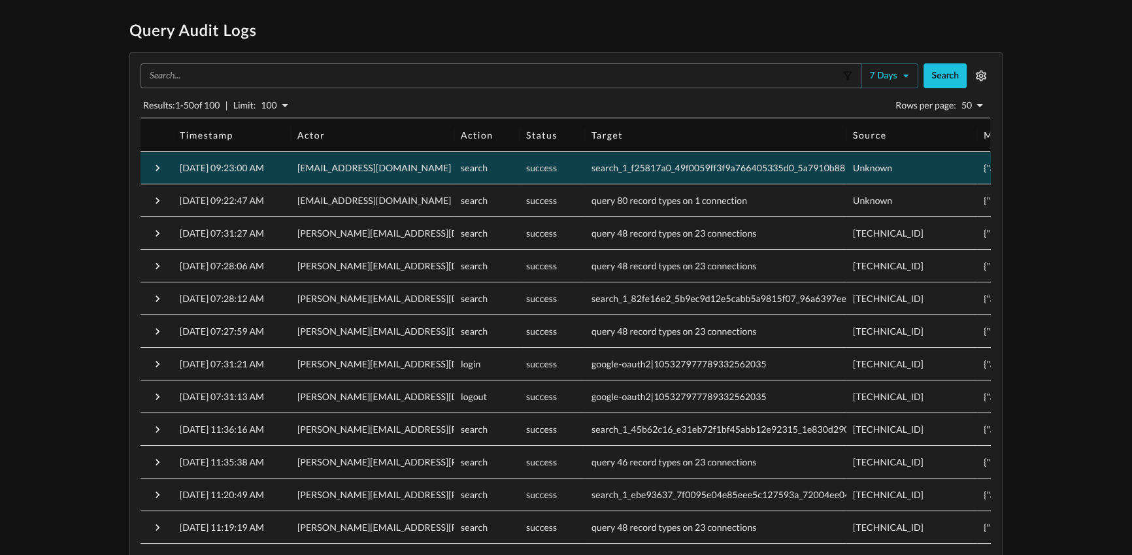
click at [159, 166] on icon "button" at bounding box center [157, 167] width 13 height 13
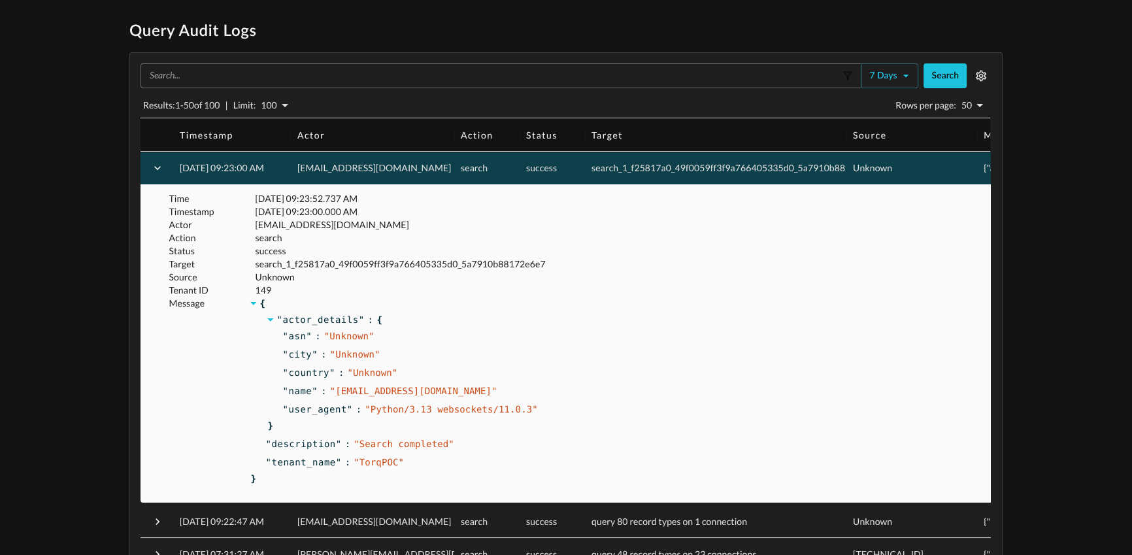
click at [159, 166] on icon "button" at bounding box center [157, 167] width 13 height 13
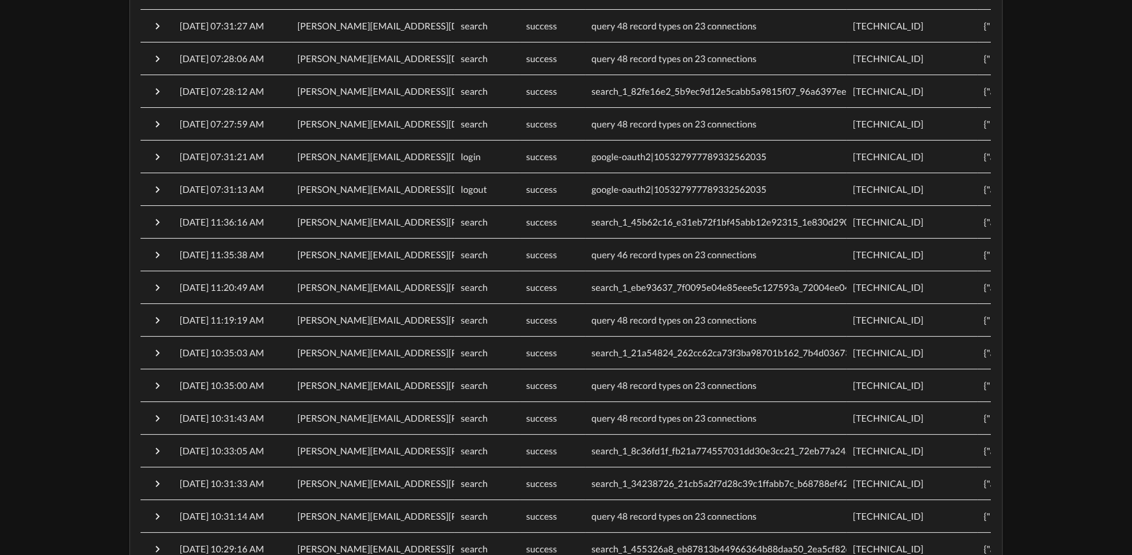
scroll to position [216, 0]
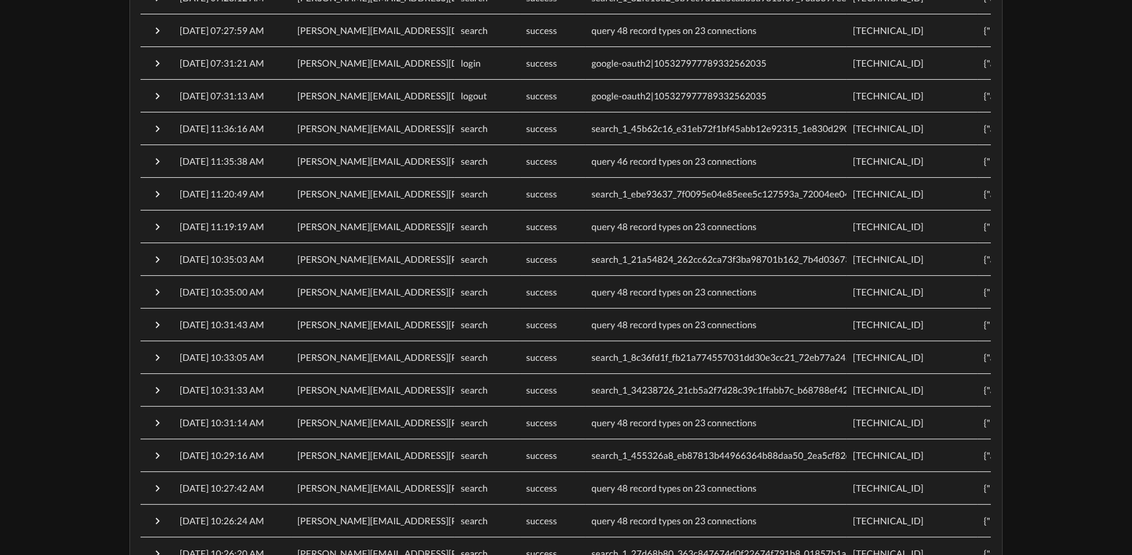
scroll to position [0, 0]
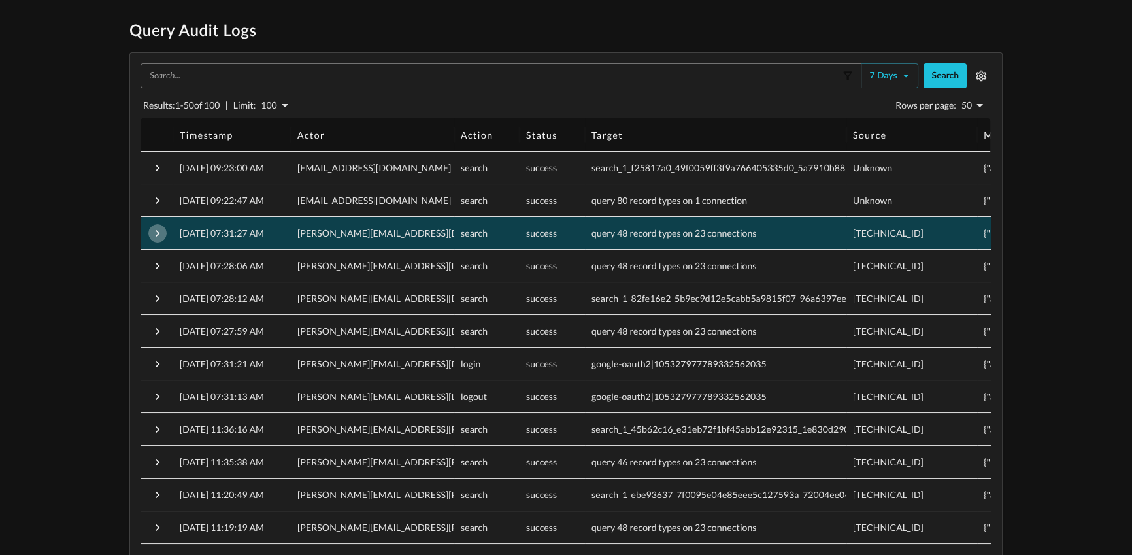
click at [154, 231] on icon "button" at bounding box center [157, 233] width 13 height 13
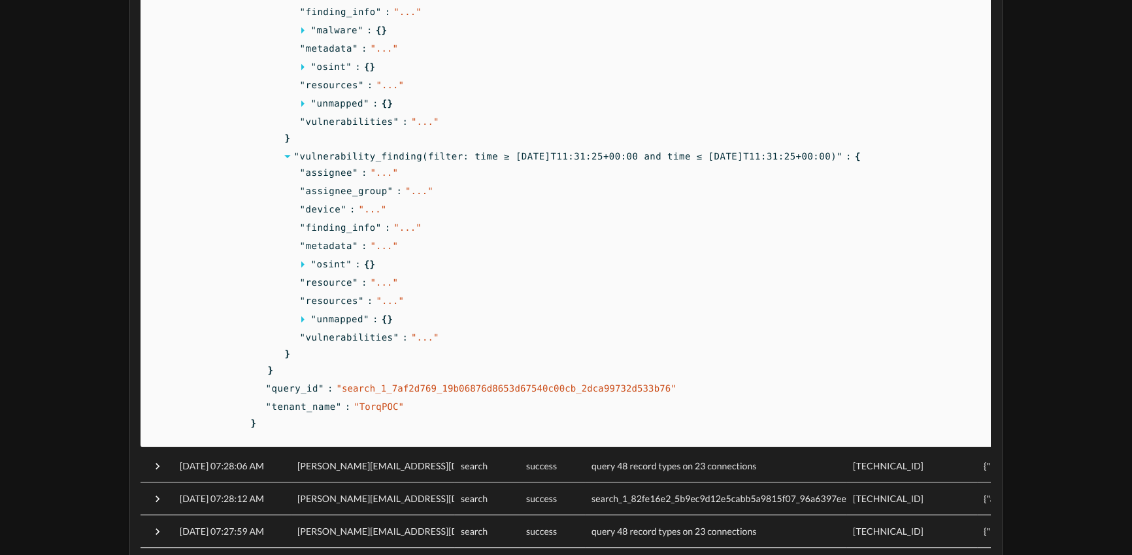
scroll to position [1253, 0]
drag, startPoint x: 348, startPoint y: 355, endPoint x: 362, endPoint y: 354, distance: 13.8
click at [352, 355] on div "" vulnerability_finding(filter: time ≥ 2025-08-24T11:31:25+00:00 and time ≤ 202…" at bounding box center [682, 256] width 824 height 216
click at [421, 338] on span "" ... "" at bounding box center [425, 338] width 28 height 10
click at [304, 319] on icon at bounding box center [304, 319] width 9 height 9
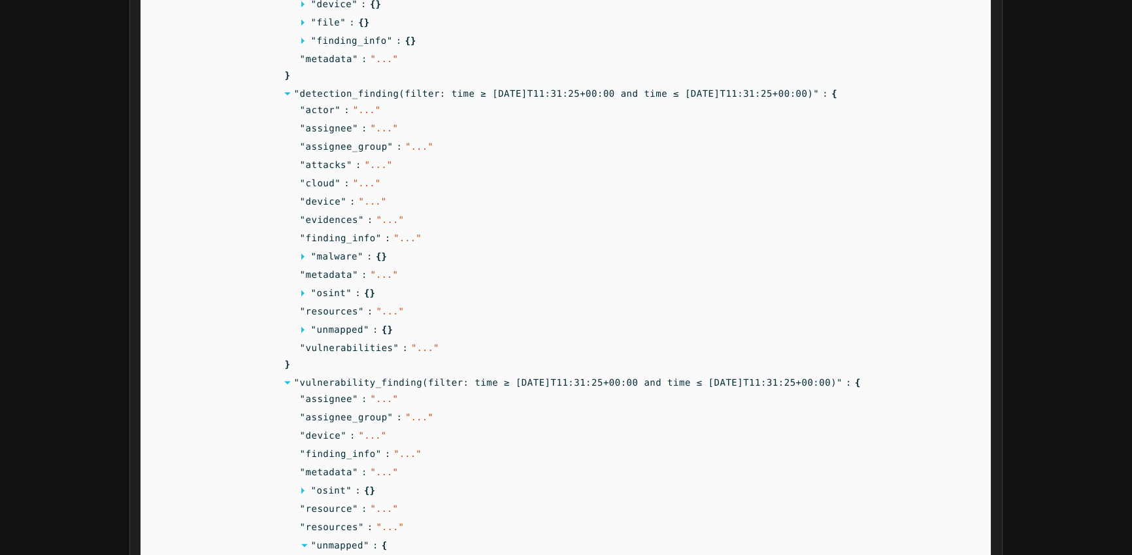
scroll to position [0, 0]
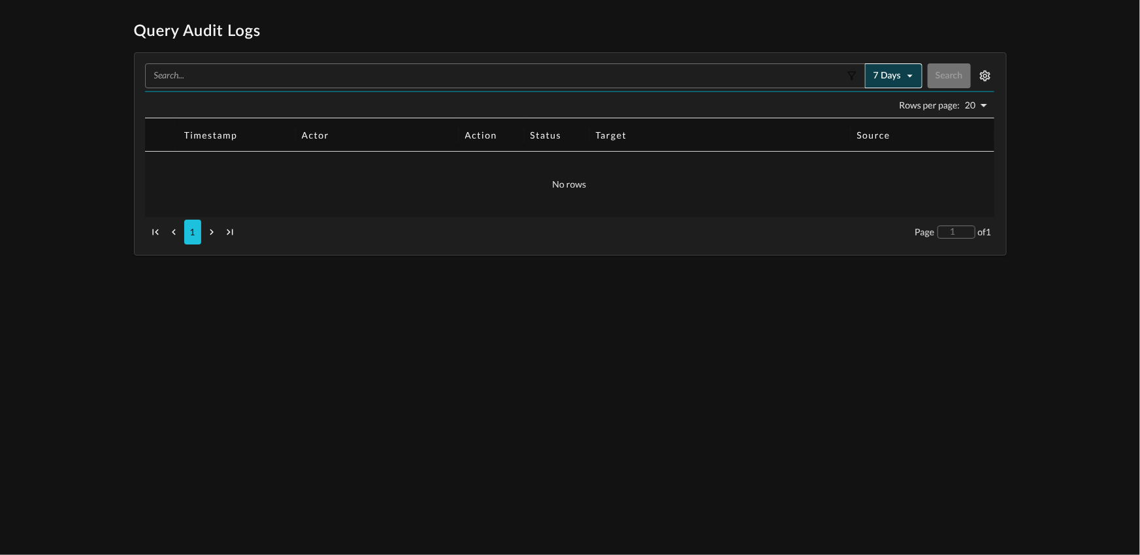
click at [902, 77] on button "7 days" at bounding box center [893, 75] width 57 height 25
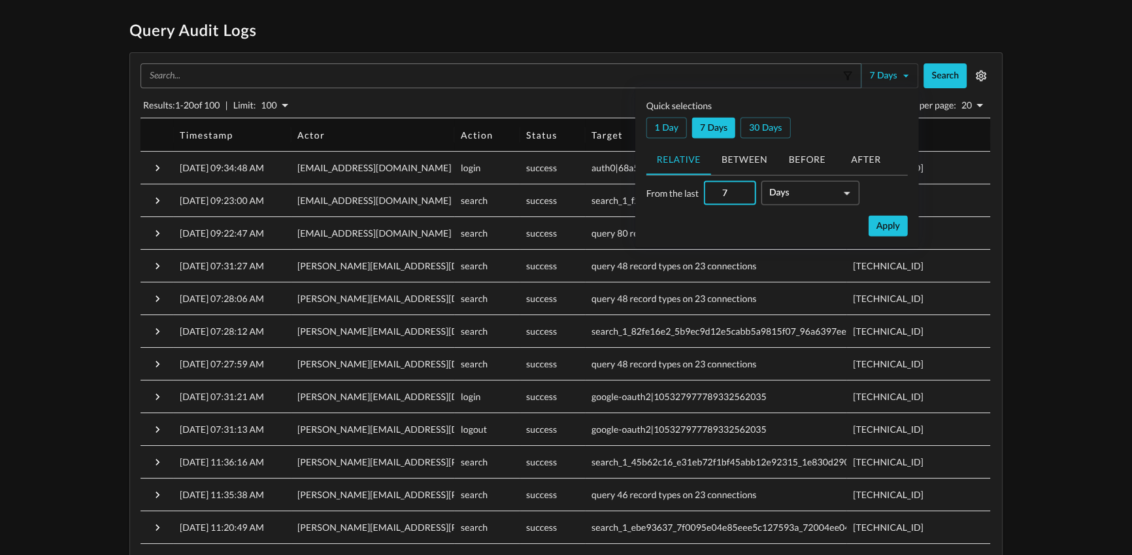
click at [39, 157] on div "Query Audit Logs ​ 7 days Search Results: 1 - 20 of 100 | Limit: 100 100 Rows p…" at bounding box center [566, 432] width 1132 height 823
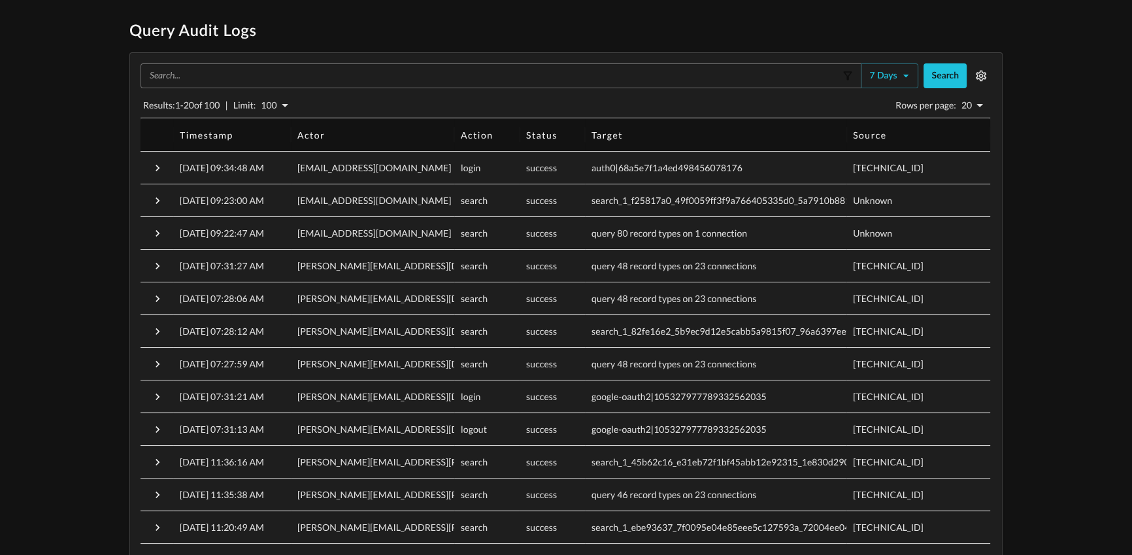
click at [46, 152] on div "Query Audit Logs ​ 7 days Search Results: 1 - 20 of 100 | Limit: 100 100 Rows p…" at bounding box center [566, 432] width 1132 height 823
click at [94, 222] on div "Query Audit Logs ​ 7 days Search Results: 1 - 20 of 100 | Limit: 100 100 Rows p…" at bounding box center [566, 432] width 1132 height 823
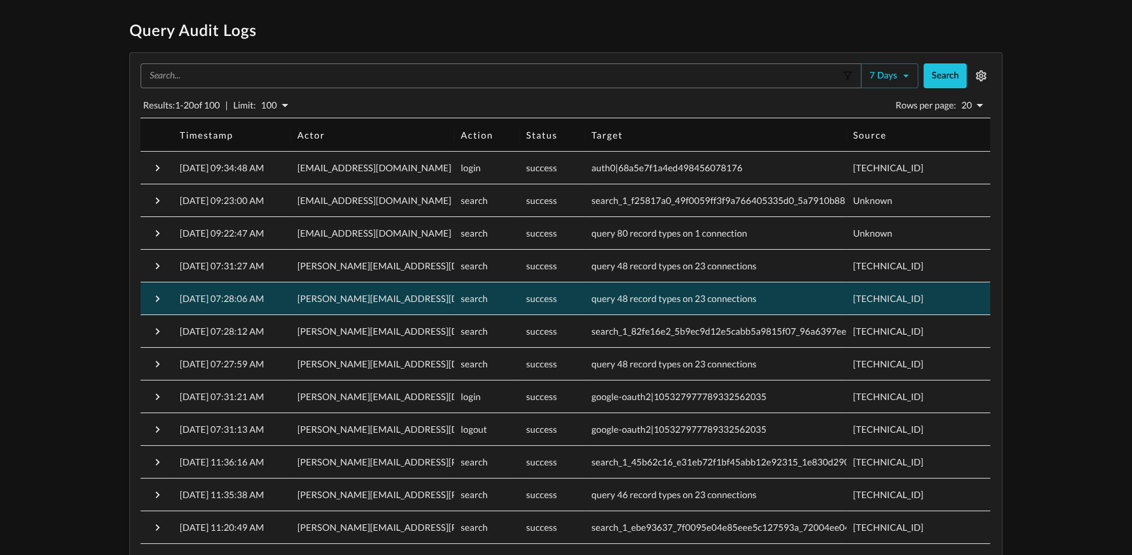
click at [151, 302] on icon "button" at bounding box center [157, 298] width 13 height 13
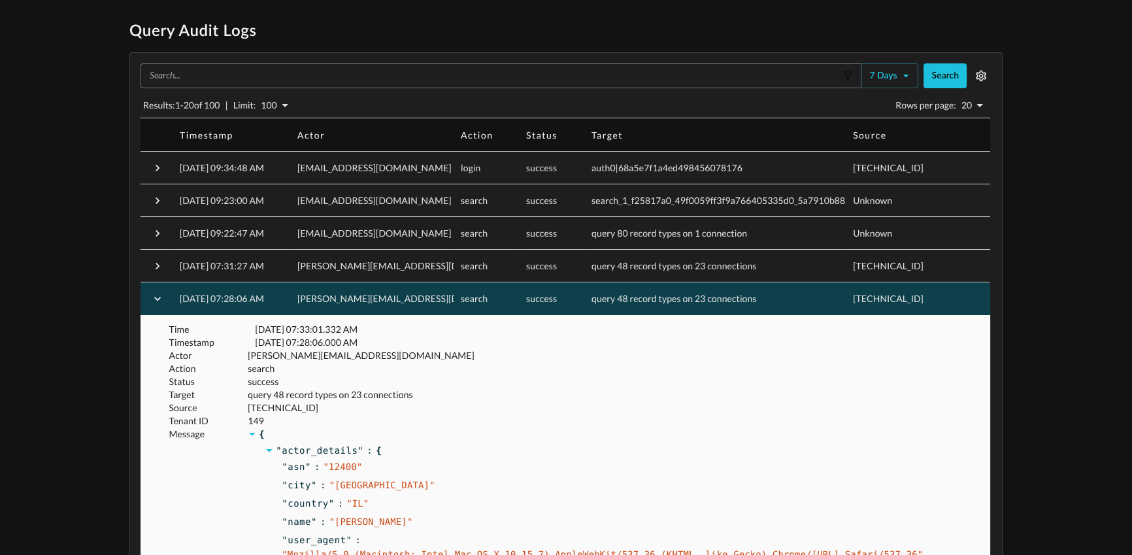
click at [156, 300] on icon "button" at bounding box center [157, 298] width 13 height 13
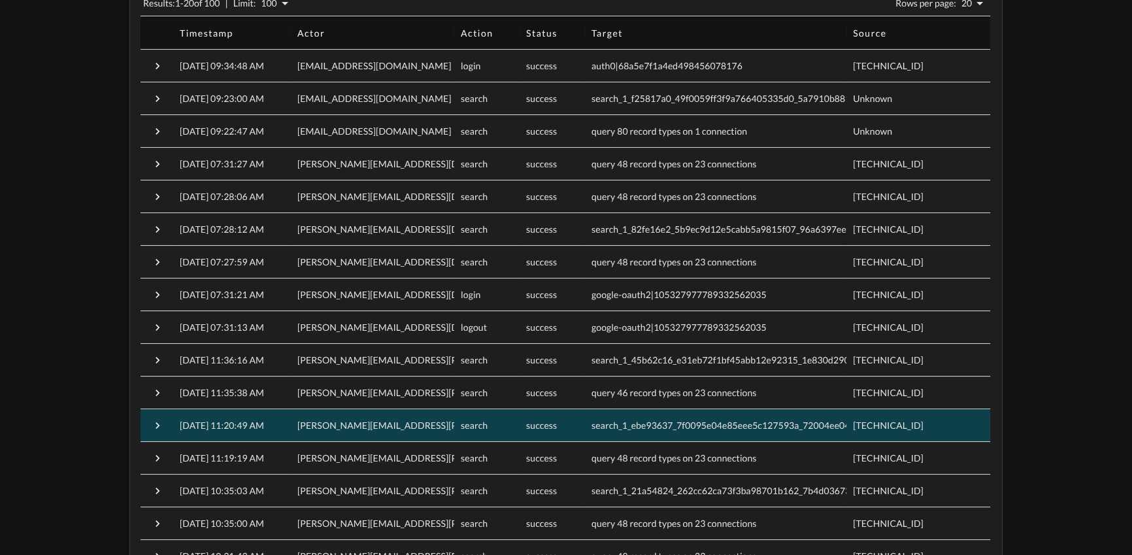
scroll to position [95, 0]
